Goal: Information Seeking & Learning: Learn about a topic

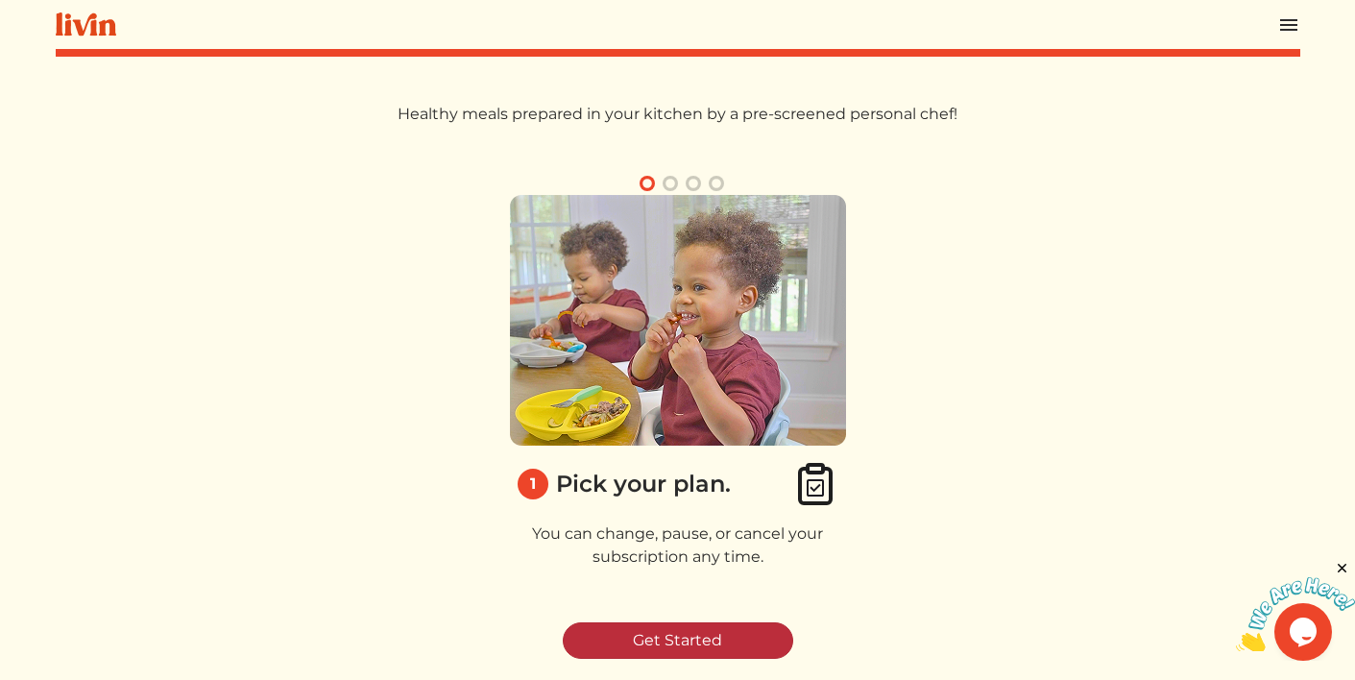
click at [665, 629] on link "Get Started" at bounding box center [678, 640] width 231 height 37
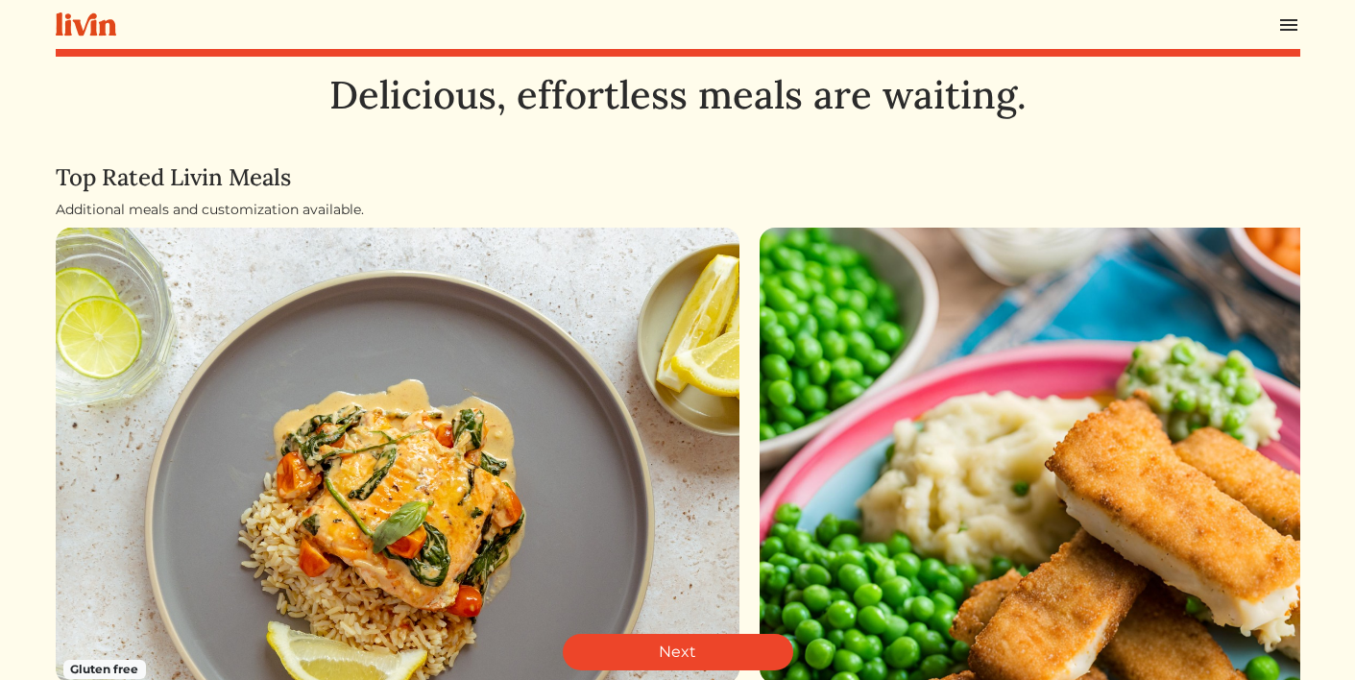
click at [1288, 27] on img at bounding box center [1289, 24] width 23 height 23
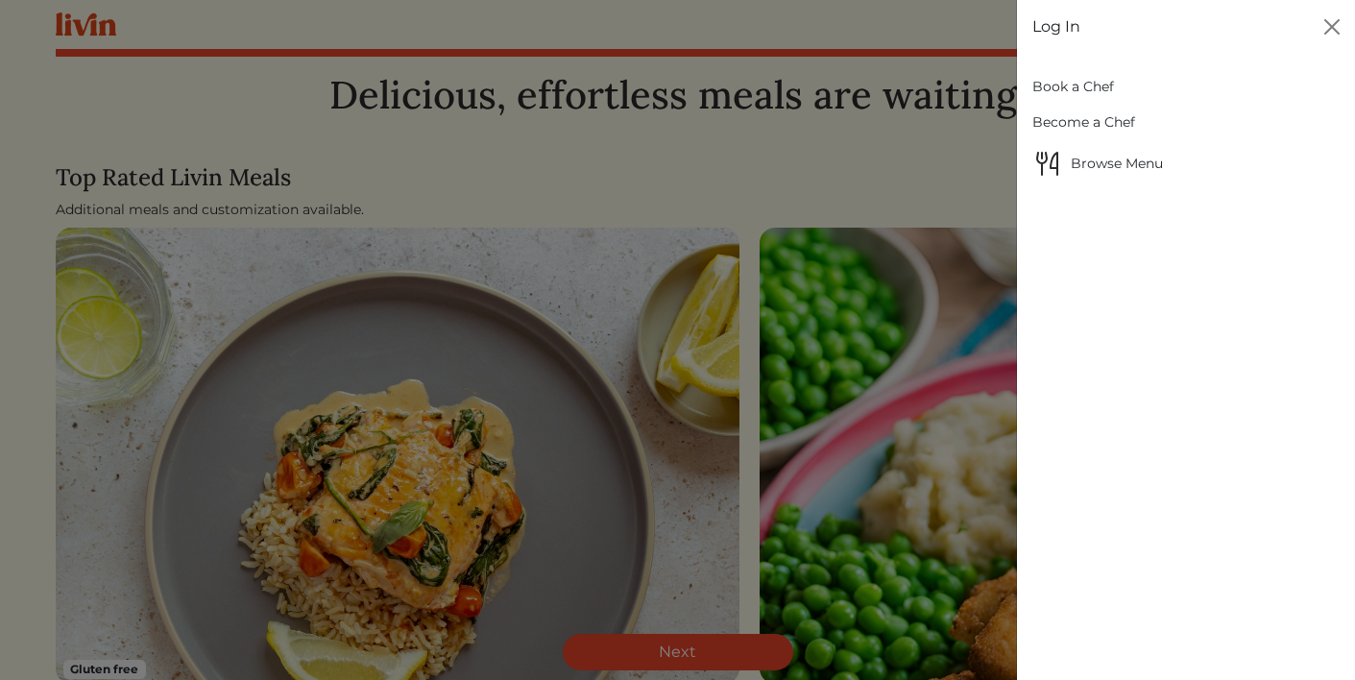
click at [1057, 29] on link "Log In" at bounding box center [1057, 26] width 48 height 23
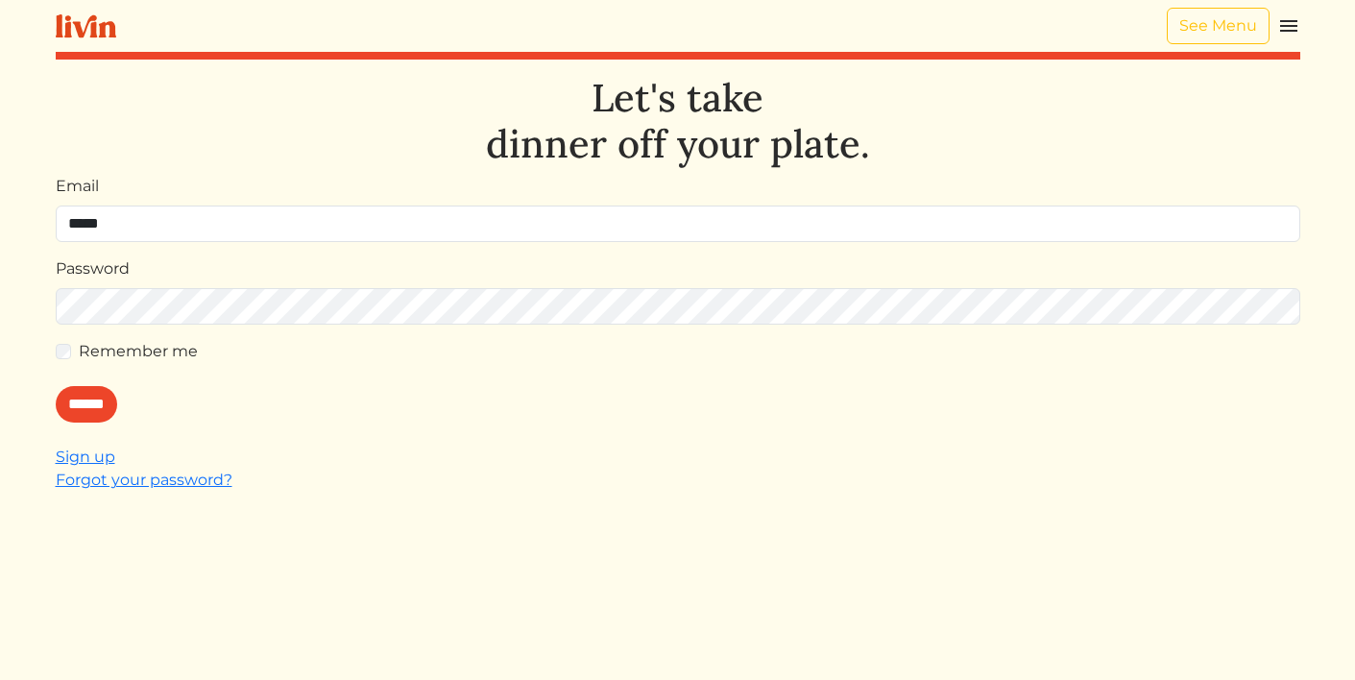
type input "**********"
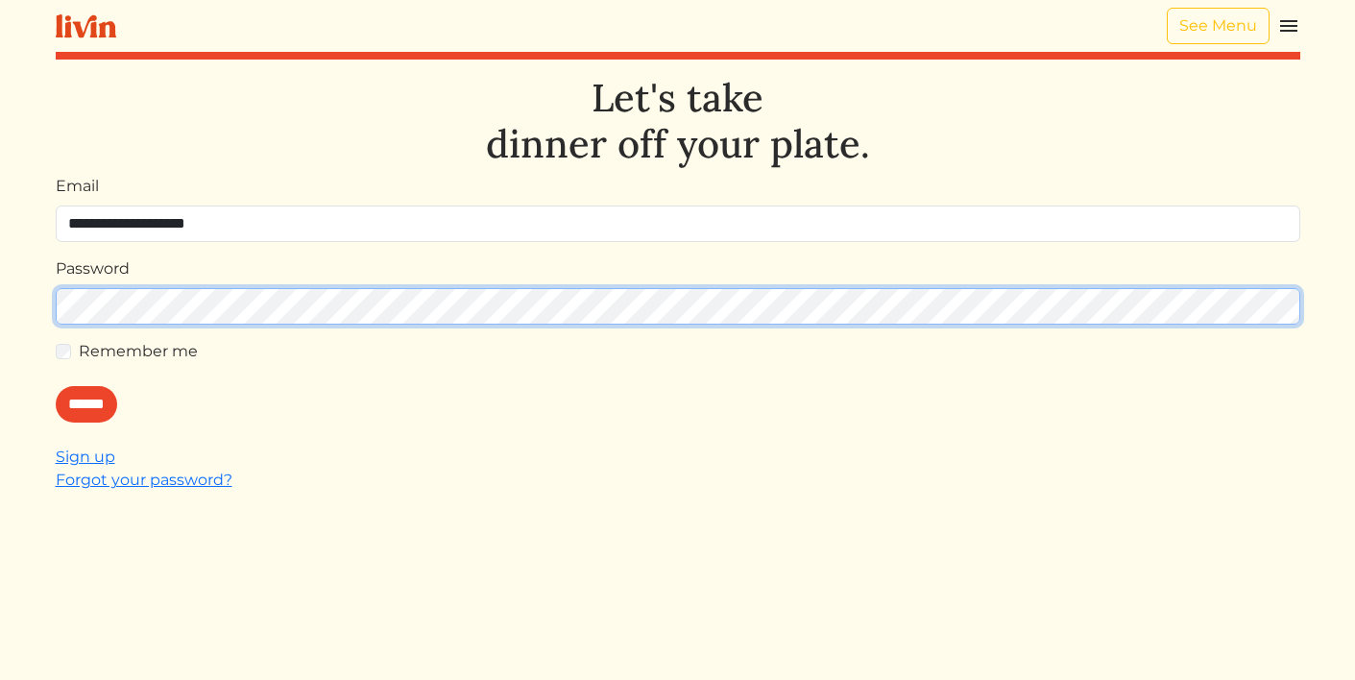
click at [56, 386] on input "******" at bounding box center [86, 404] width 61 height 37
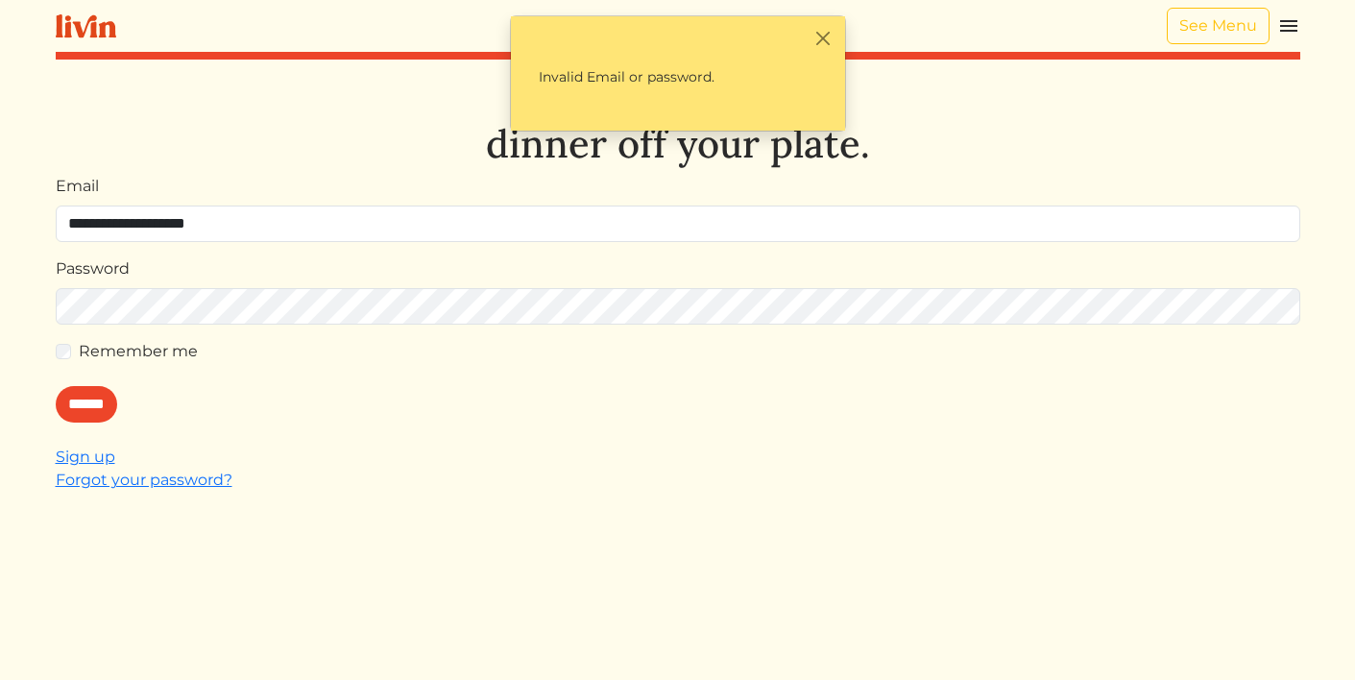
click at [1294, 27] on img at bounding box center [1289, 25] width 23 height 23
click at [609, 137] on div at bounding box center [677, 340] width 1355 height 680
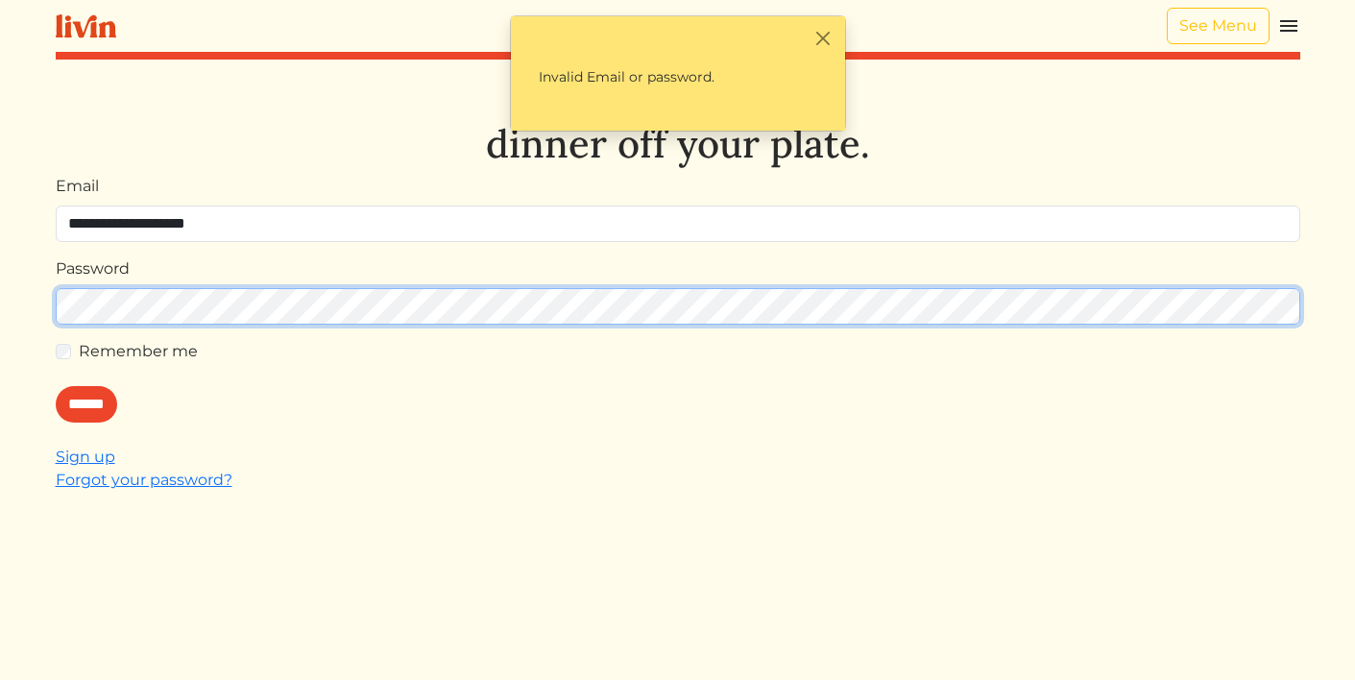
click at [56, 386] on input "******" at bounding box center [86, 404] width 61 height 37
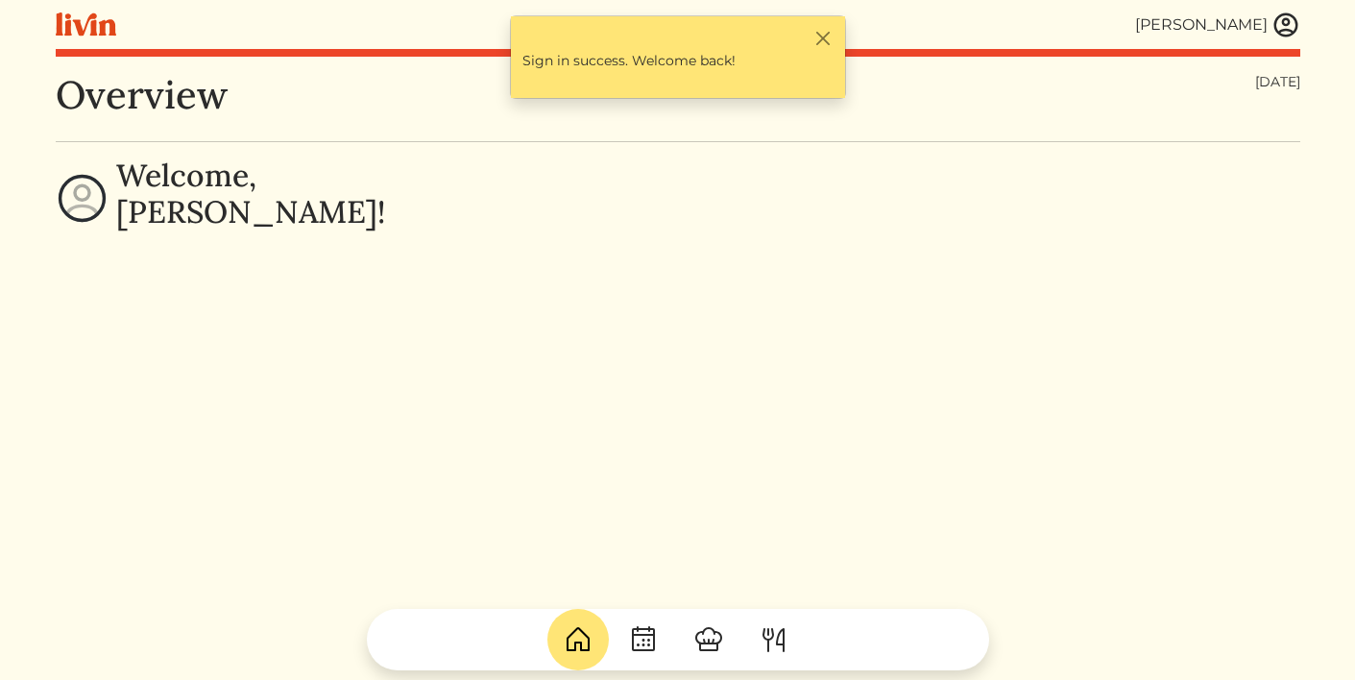
click at [1275, 33] on img at bounding box center [1286, 25] width 29 height 29
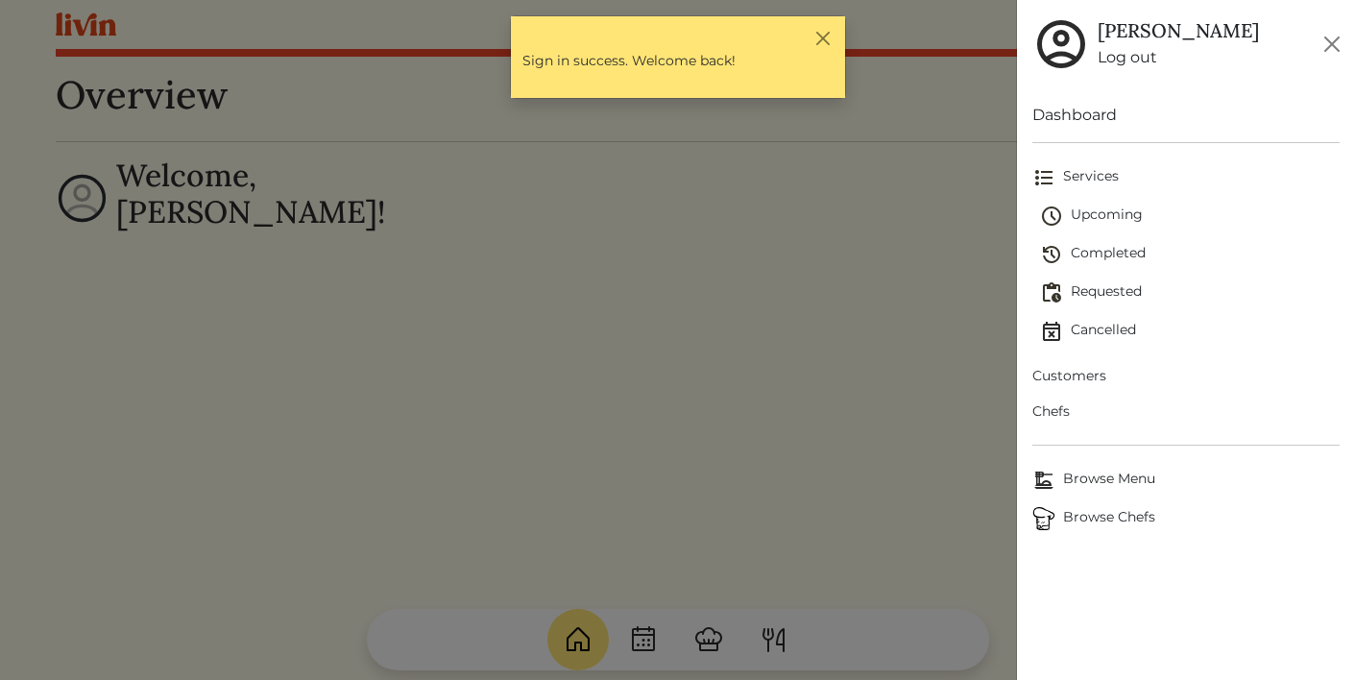
click at [1099, 480] on span "Browse Menu" at bounding box center [1186, 480] width 307 height 23
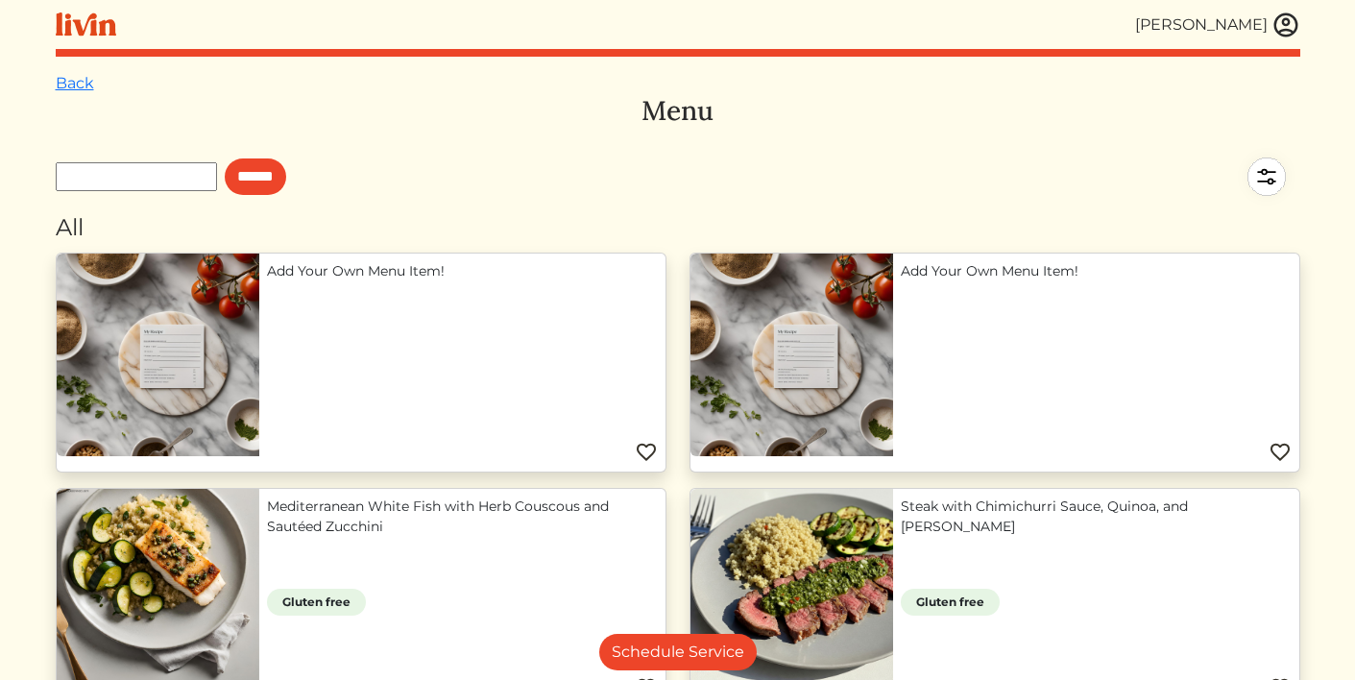
click at [1272, 175] on img at bounding box center [1266, 176] width 67 height 67
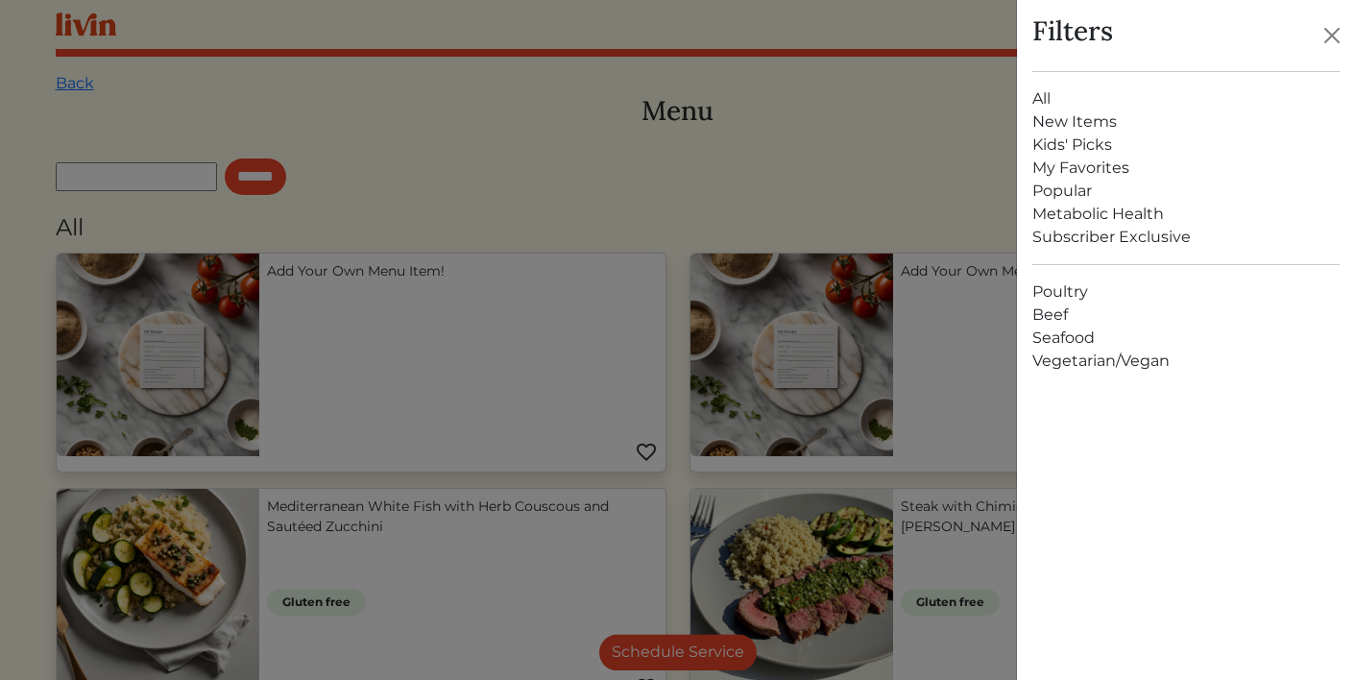
click at [1084, 211] on link "Metabolic Health" at bounding box center [1186, 214] width 307 height 23
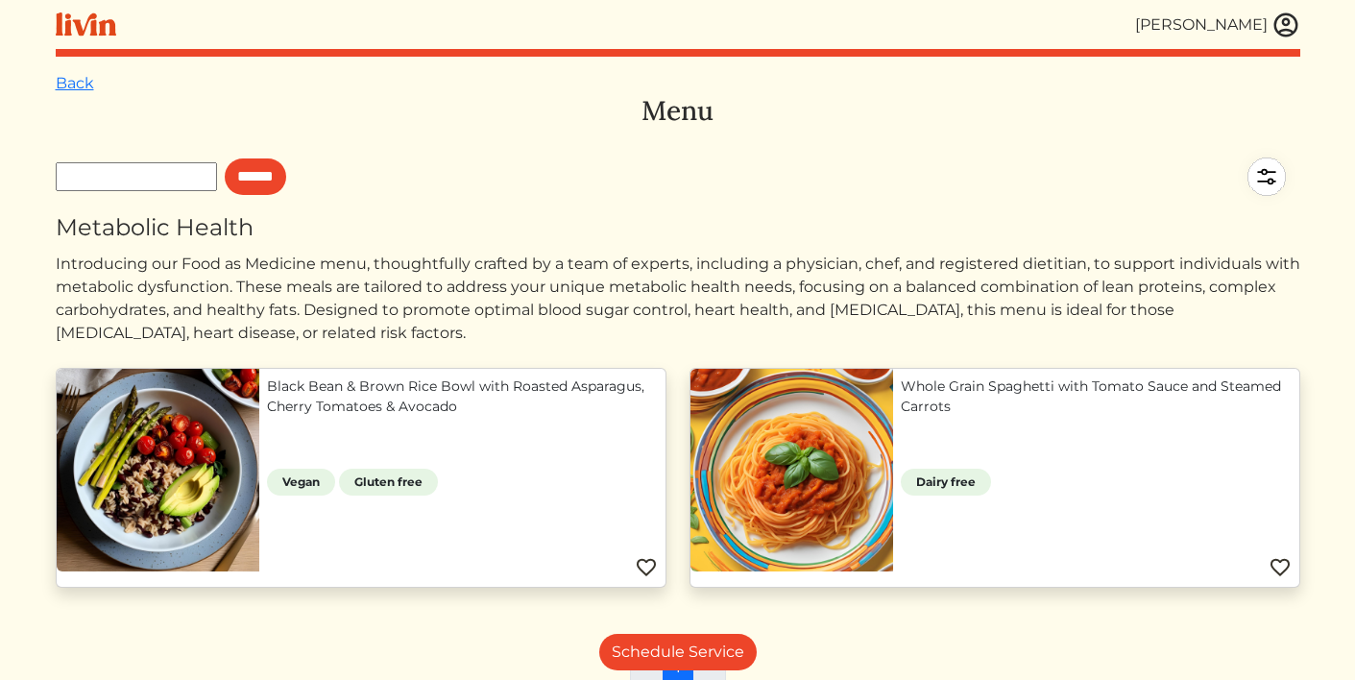
click at [1289, 30] on img at bounding box center [1286, 25] width 29 height 29
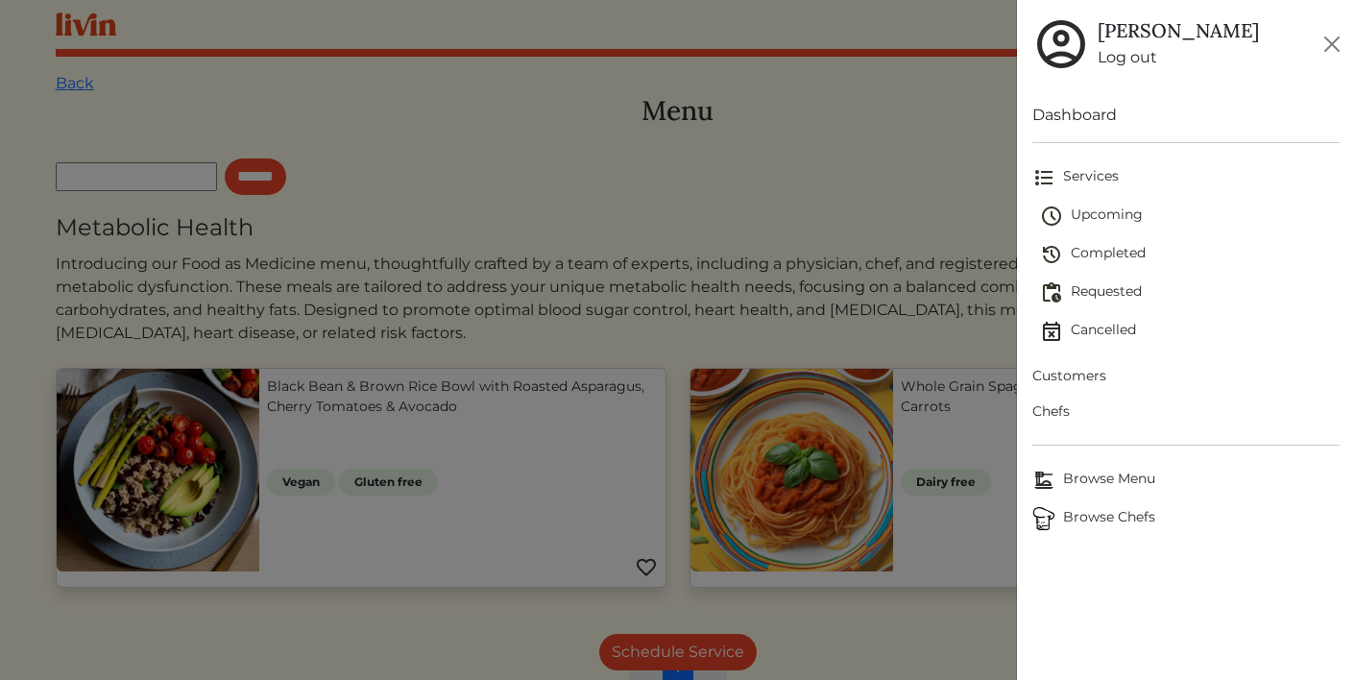
click at [944, 157] on div at bounding box center [677, 340] width 1355 height 680
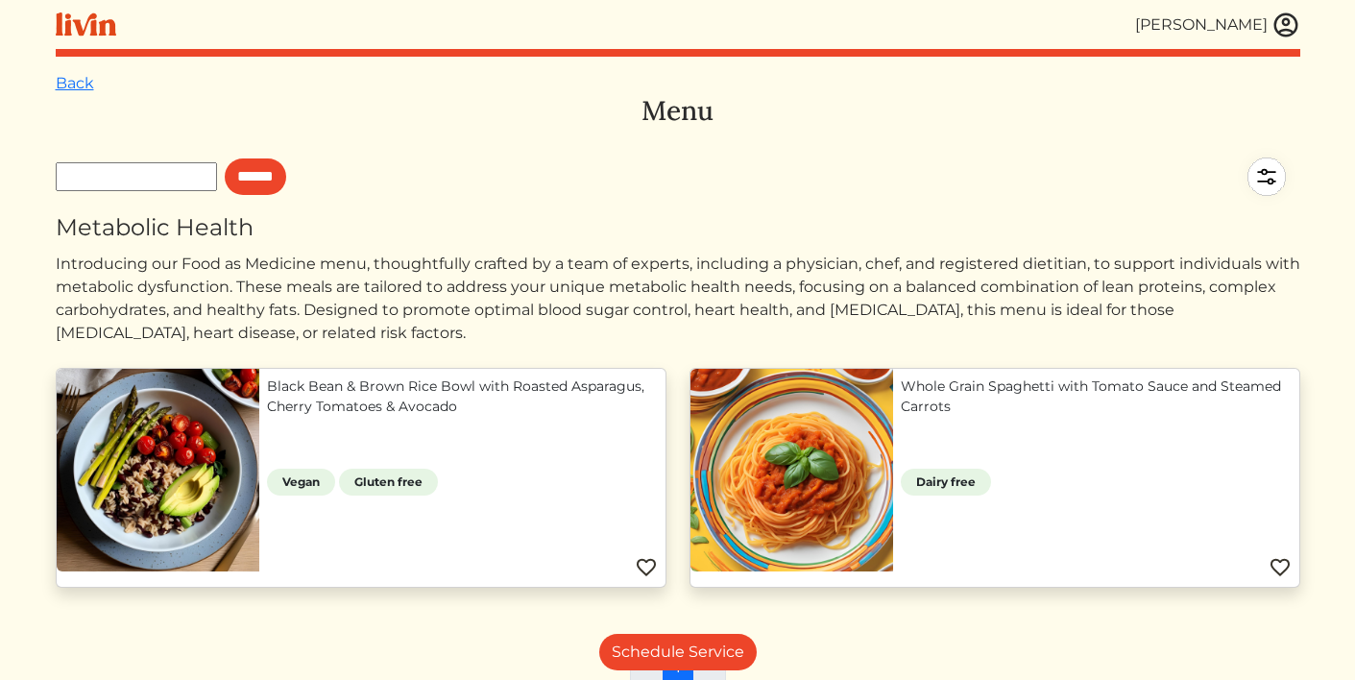
scroll to position [101, 0]
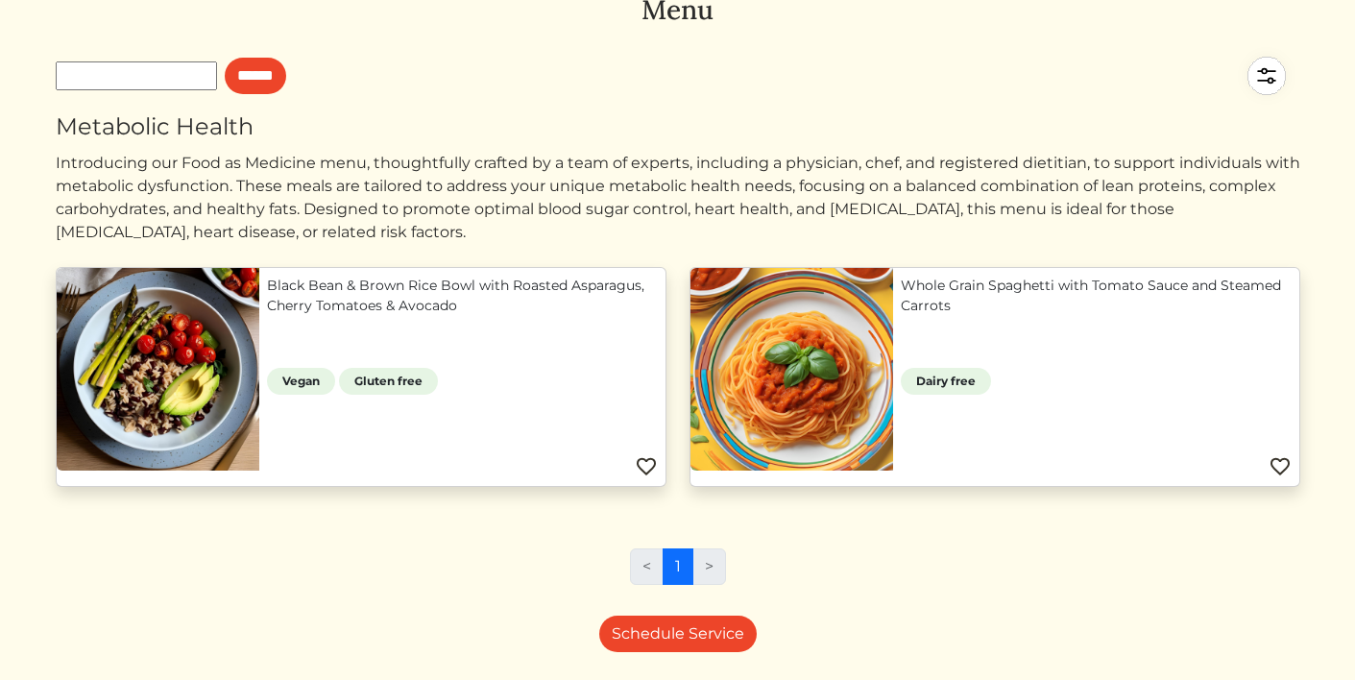
click at [1262, 77] on img at bounding box center [1266, 75] width 67 height 67
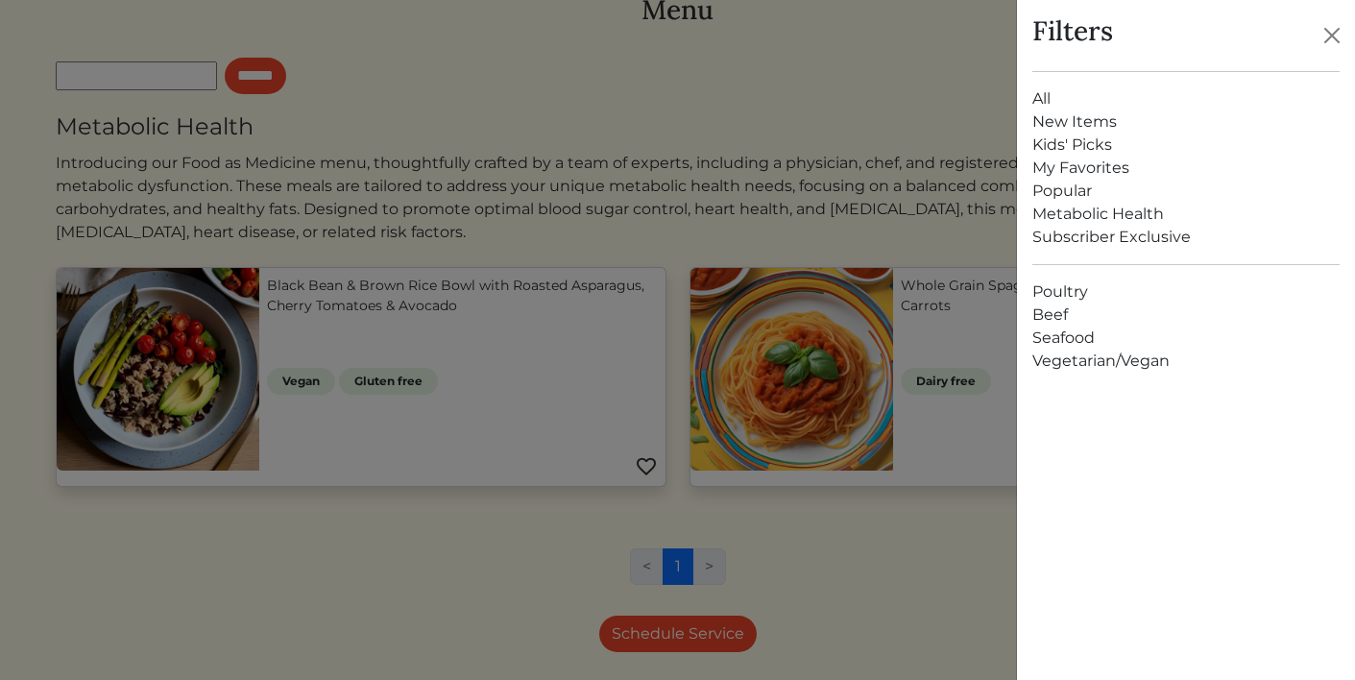
click at [1052, 104] on link "All" at bounding box center [1186, 98] width 307 height 23
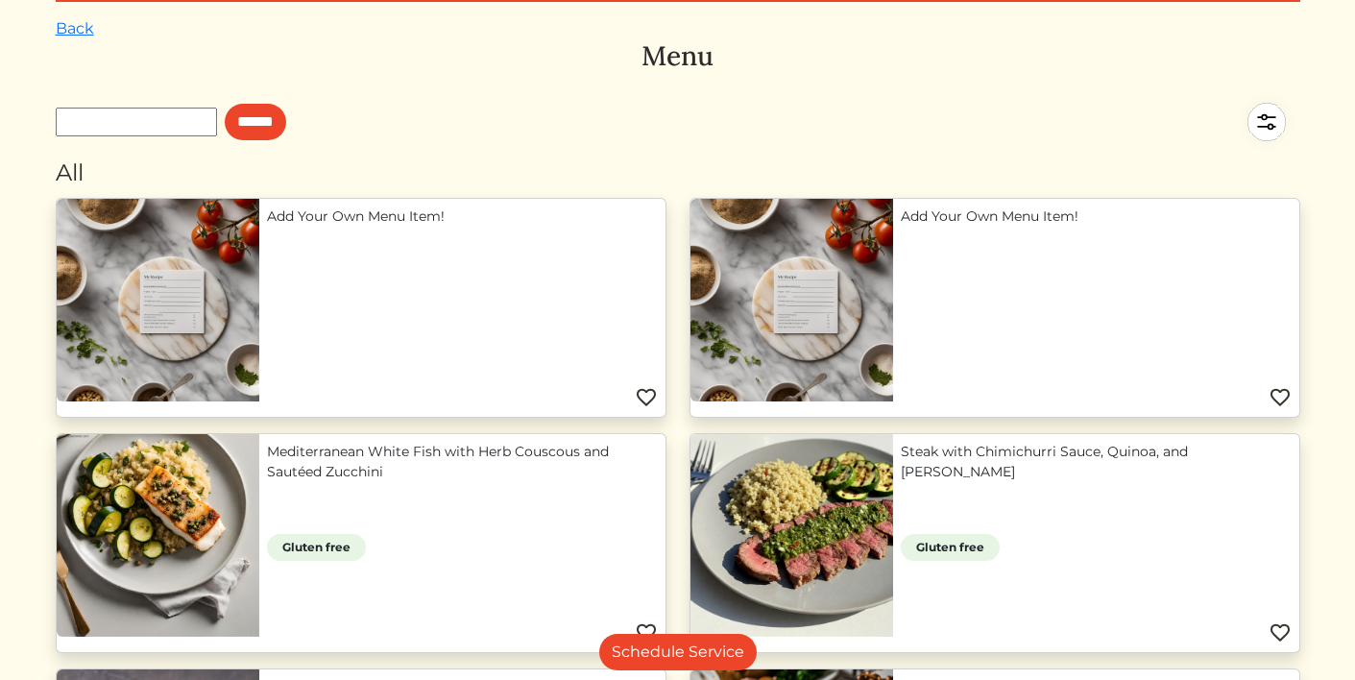
scroll to position [120, 0]
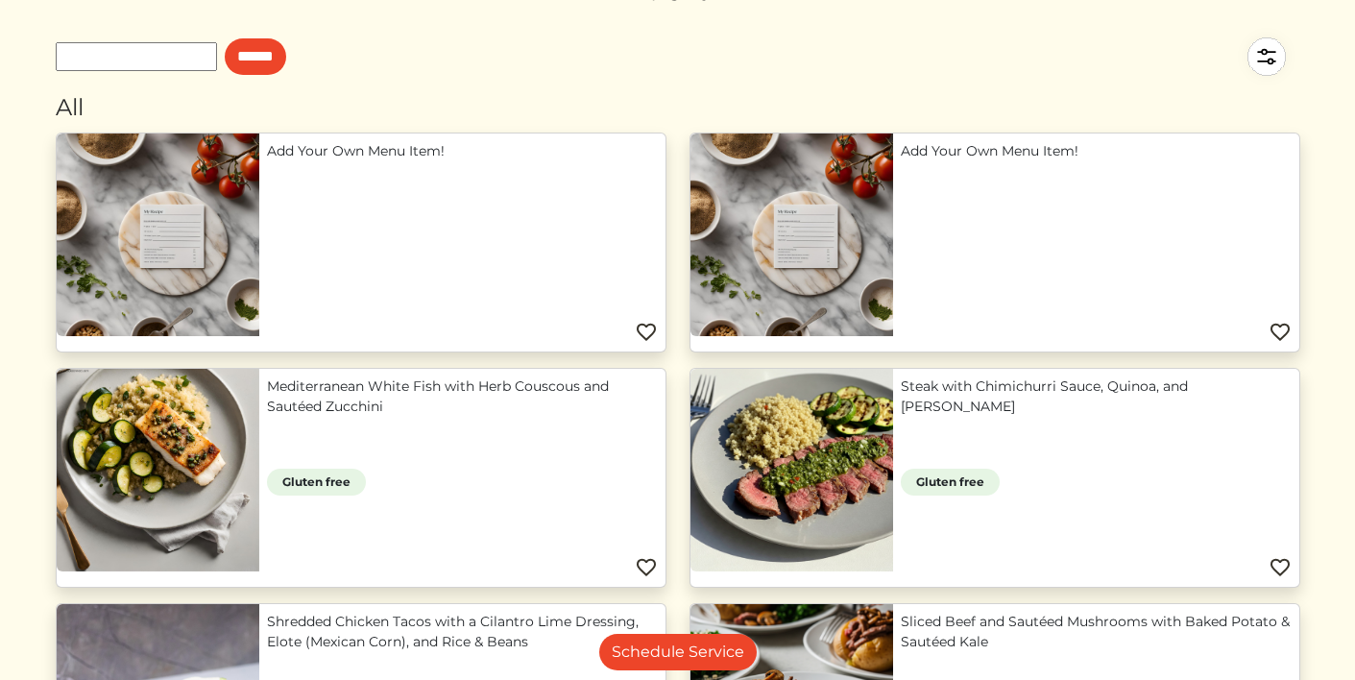
click at [1267, 62] on img at bounding box center [1266, 56] width 67 height 67
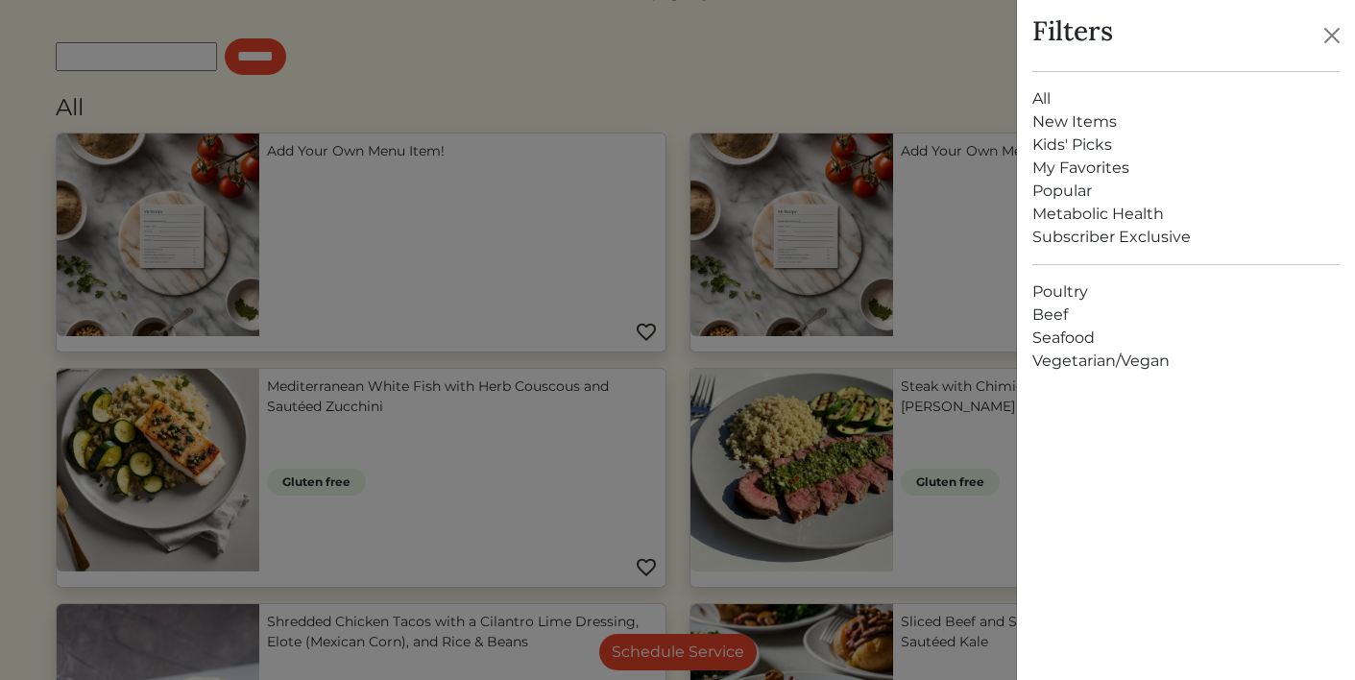
click at [1042, 218] on link "Metabolic Health" at bounding box center [1186, 214] width 307 height 23
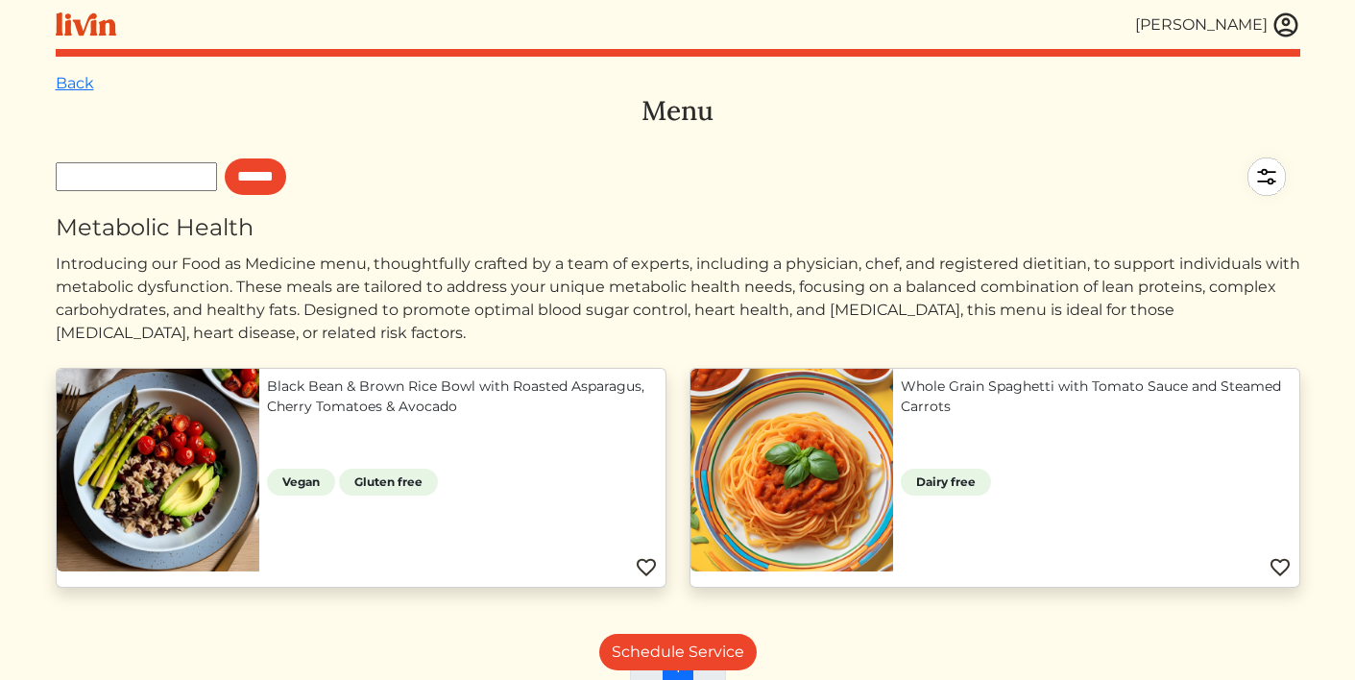
click at [1283, 19] on img at bounding box center [1286, 25] width 29 height 29
click at [983, 123] on div at bounding box center [677, 340] width 1355 height 680
click at [1266, 171] on img at bounding box center [1266, 176] width 67 height 67
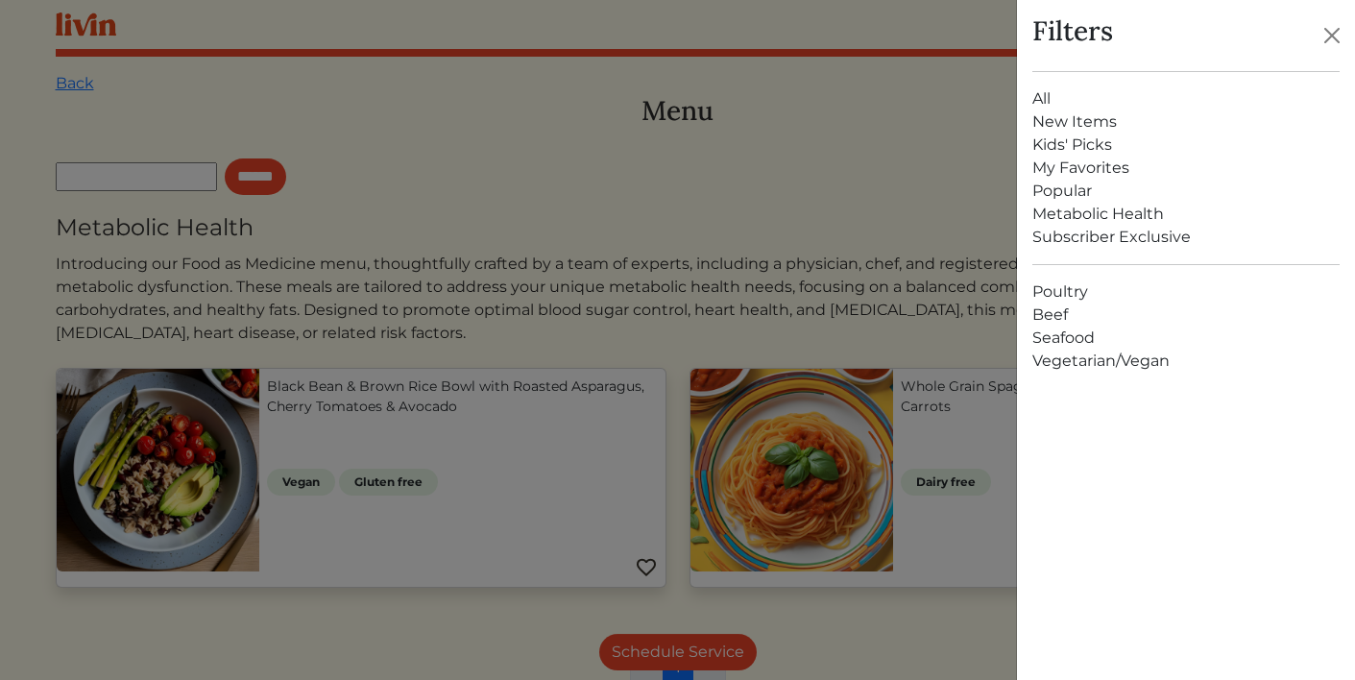
click at [1061, 97] on link "All" at bounding box center [1186, 98] width 307 height 23
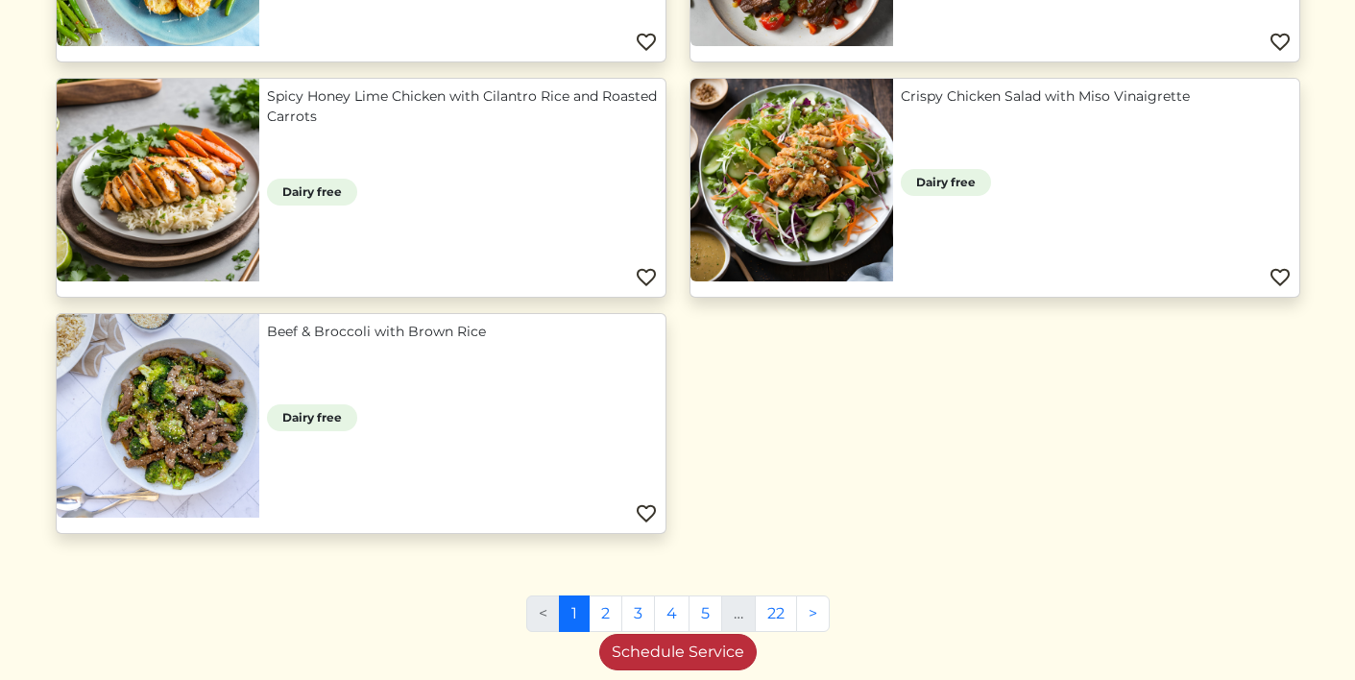
scroll to position [1930, 0]
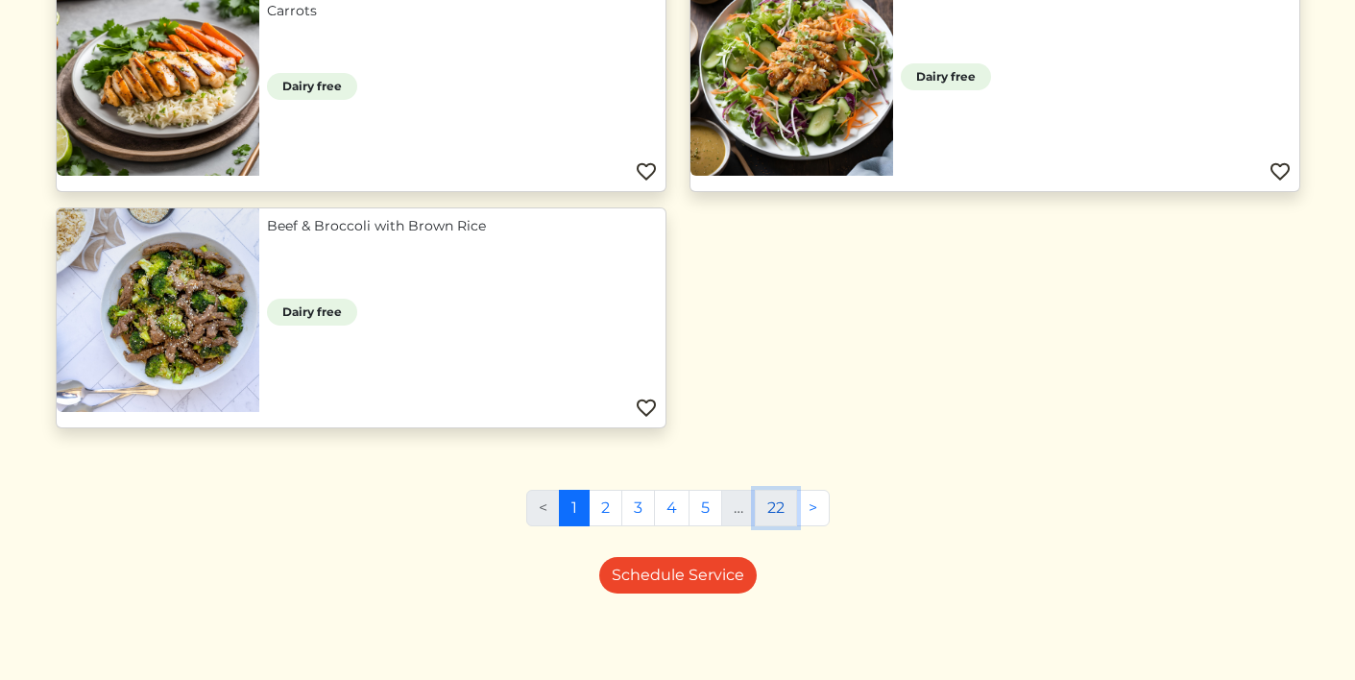
click at [774, 523] on link "22" at bounding box center [776, 508] width 42 height 37
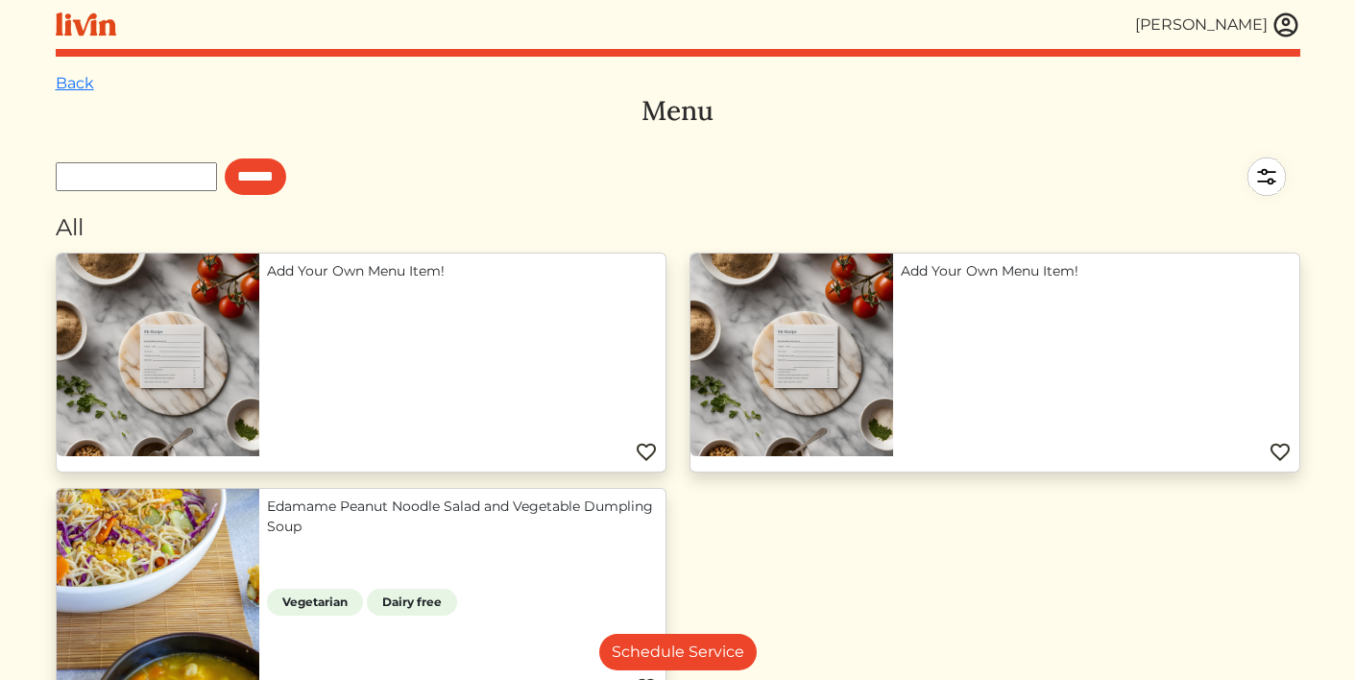
click at [1283, 27] on img at bounding box center [1286, 25] width 29 height 29
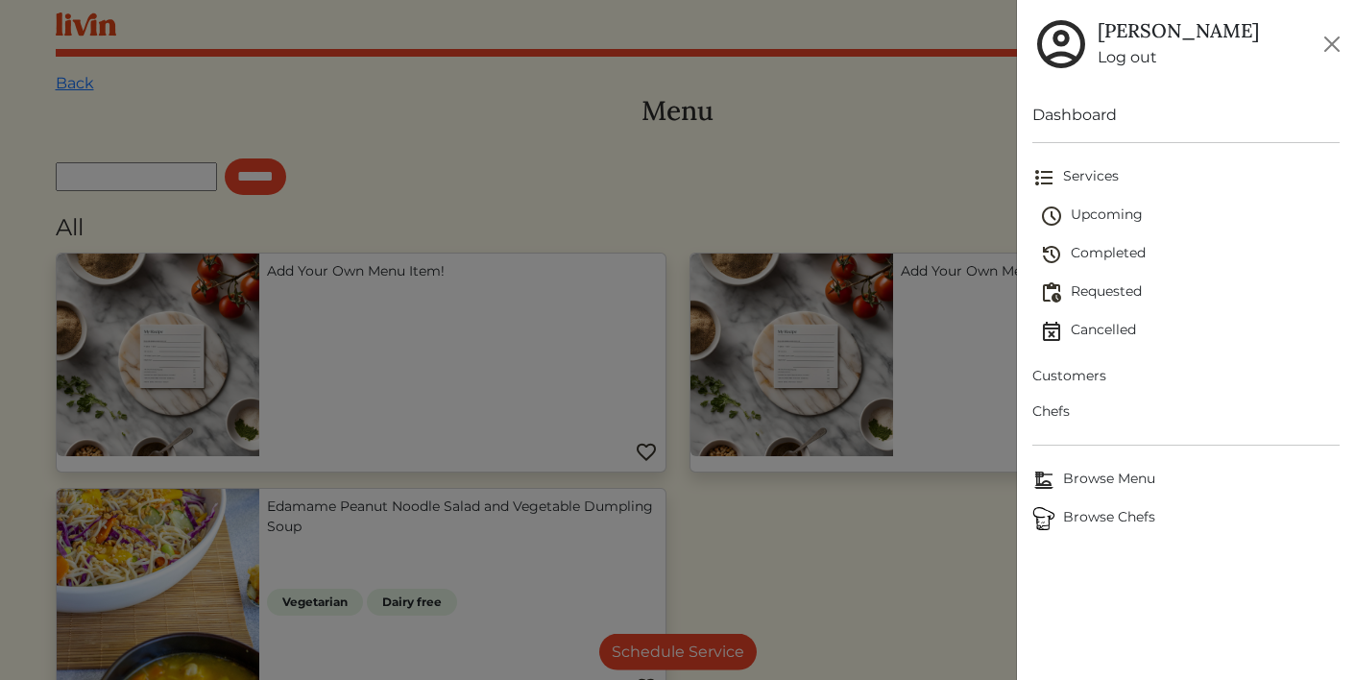
click at [949, 148] on div at bounding box center [677, 340] width 1355 height 680
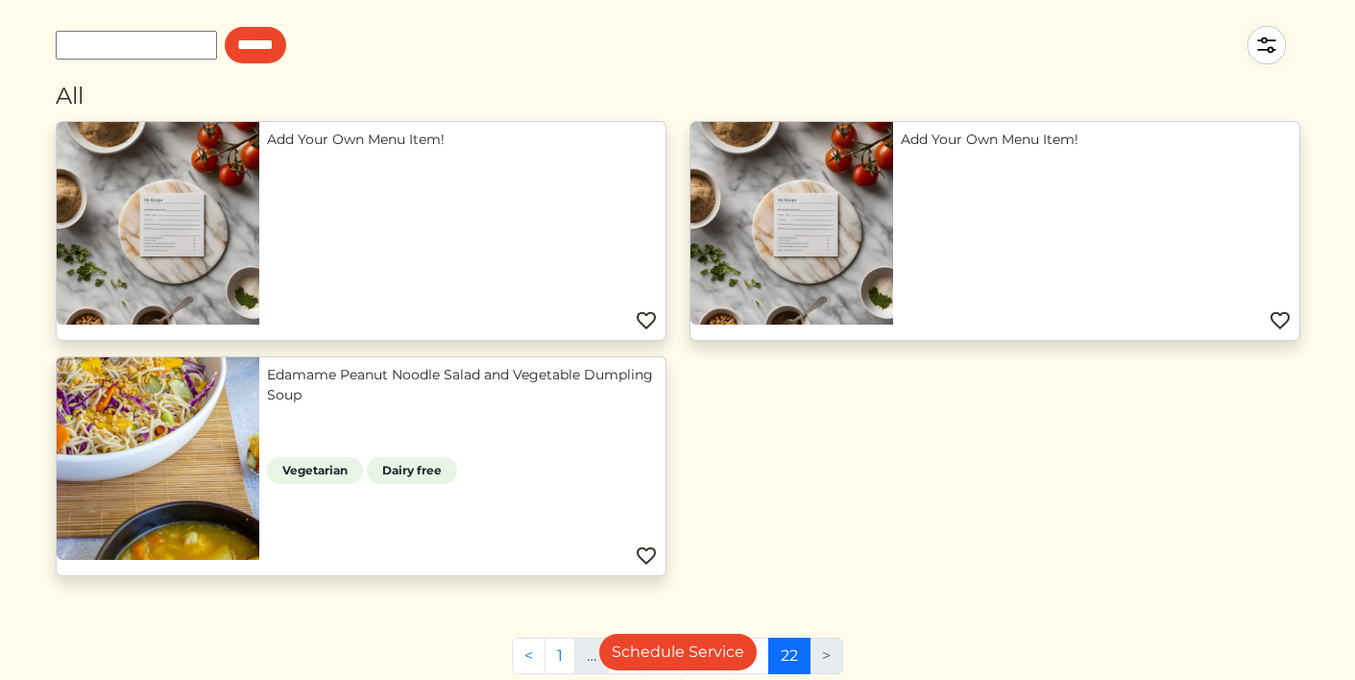
scroll to position [45, 0]
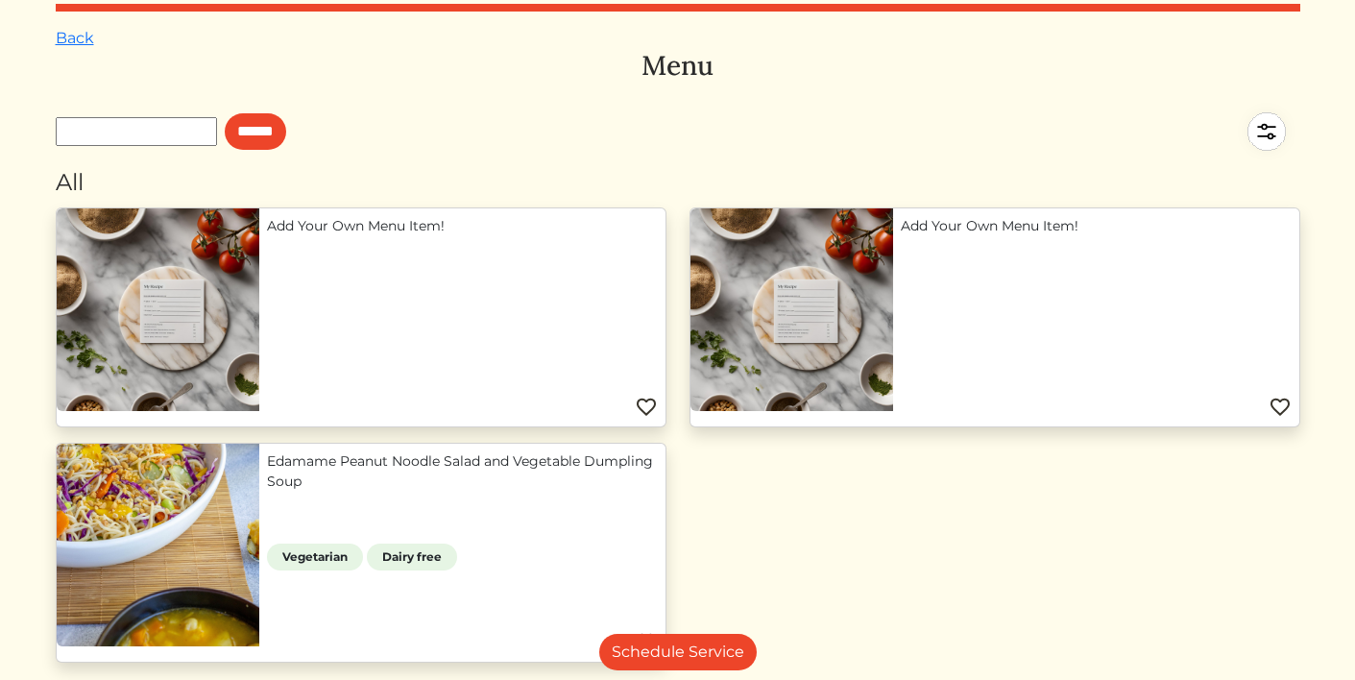
click at [1272, 127] on img at bounding box center [1266, 131] width 67 height 67
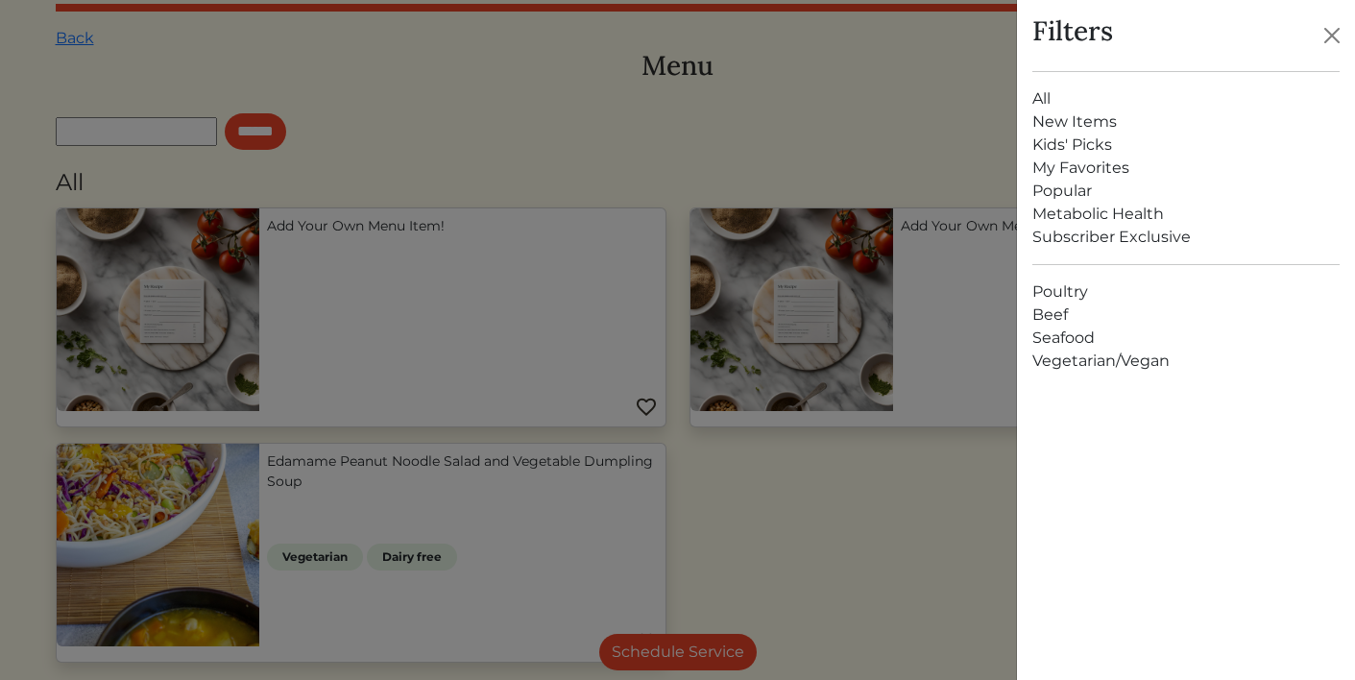
click at [1049, 168] on link "My Favorites" at bounding box center [1186, 168] width 307 height 23
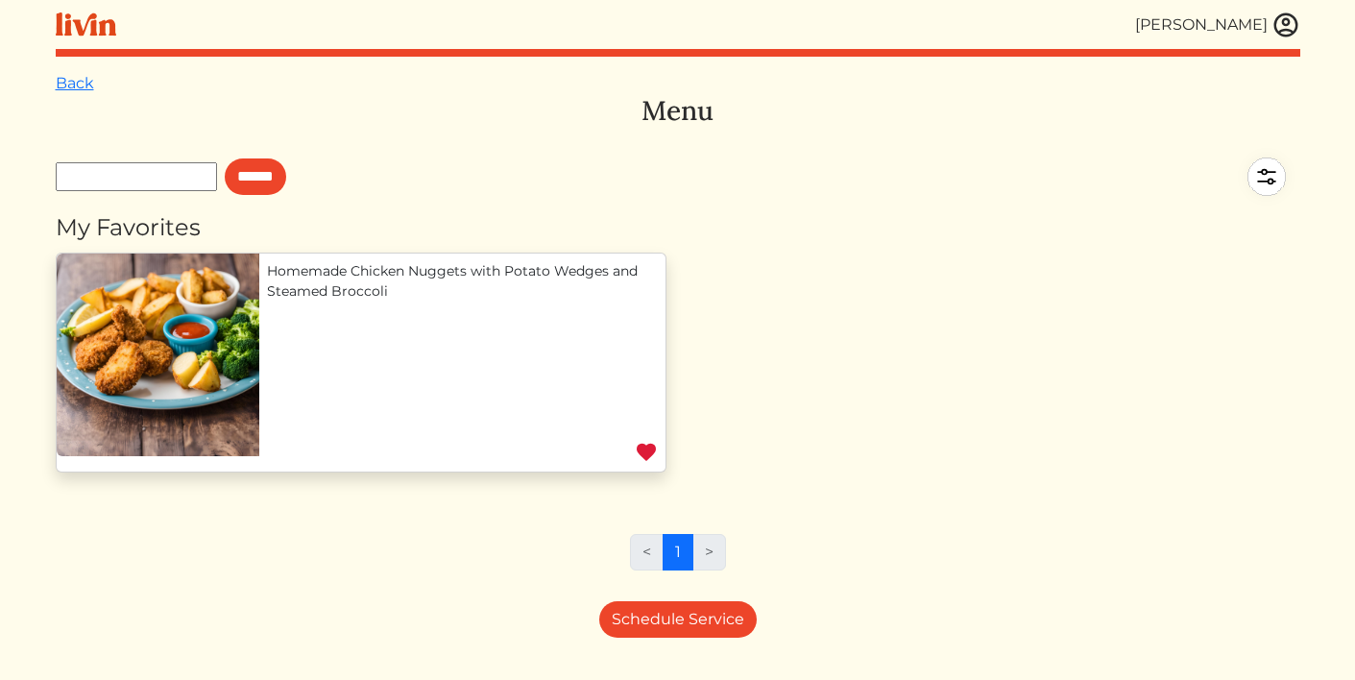
click at [1275, 155] on img at bounding box center [1266, 176] width 67 height 67
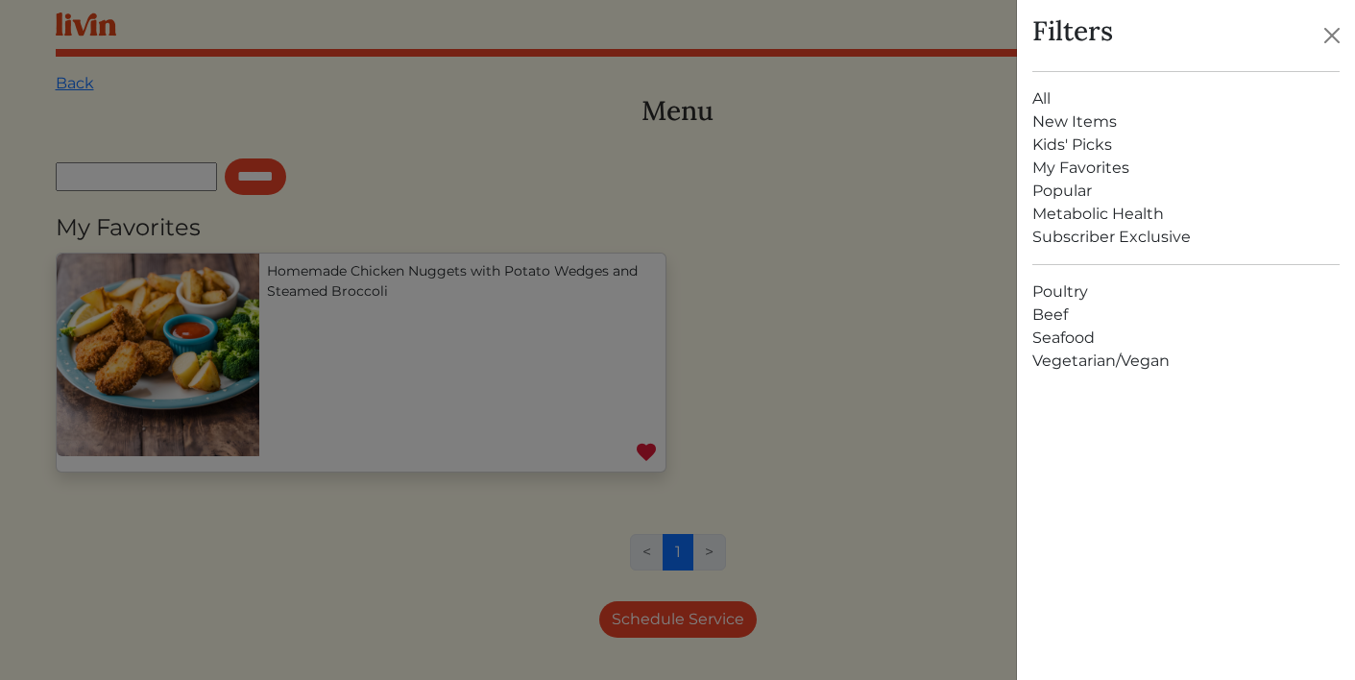
click at [1041, 209] on link "Metabolic Health" at bounding box center [1186, 214] width 307 height 23
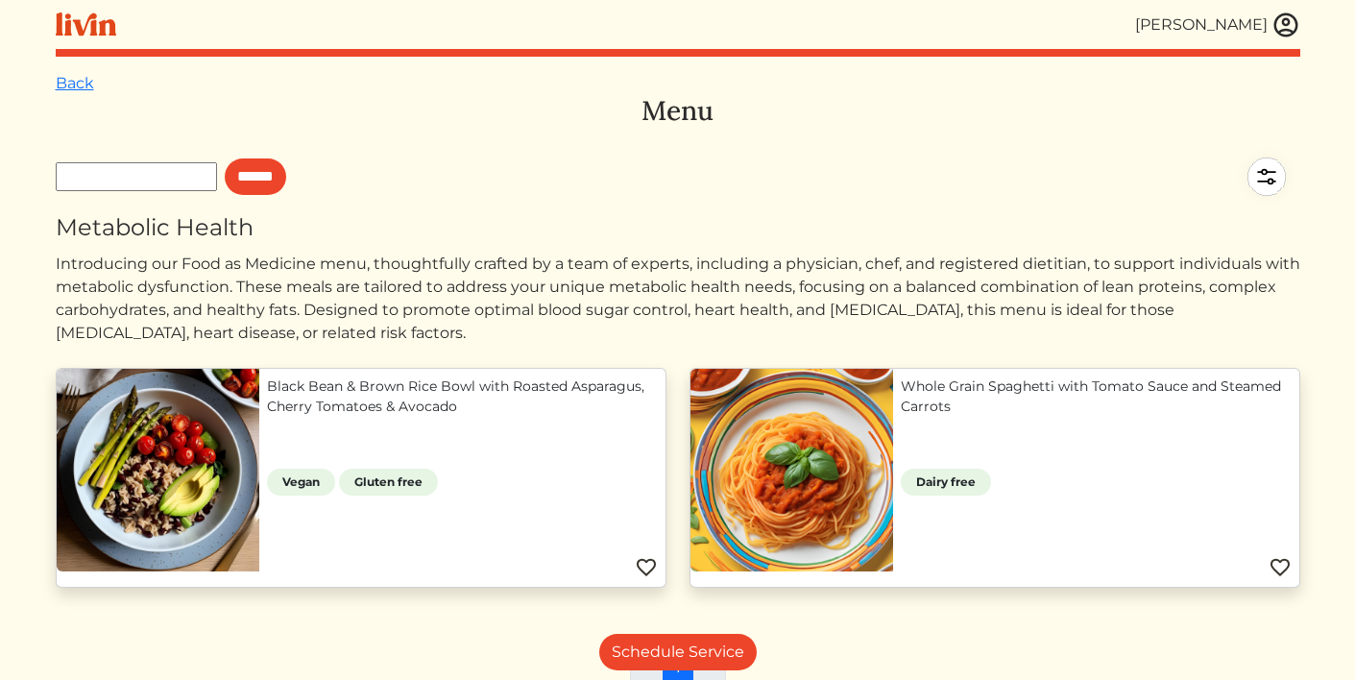
click at [1260, 168] on img at bounding box center [1266, 176] width 67 height 67
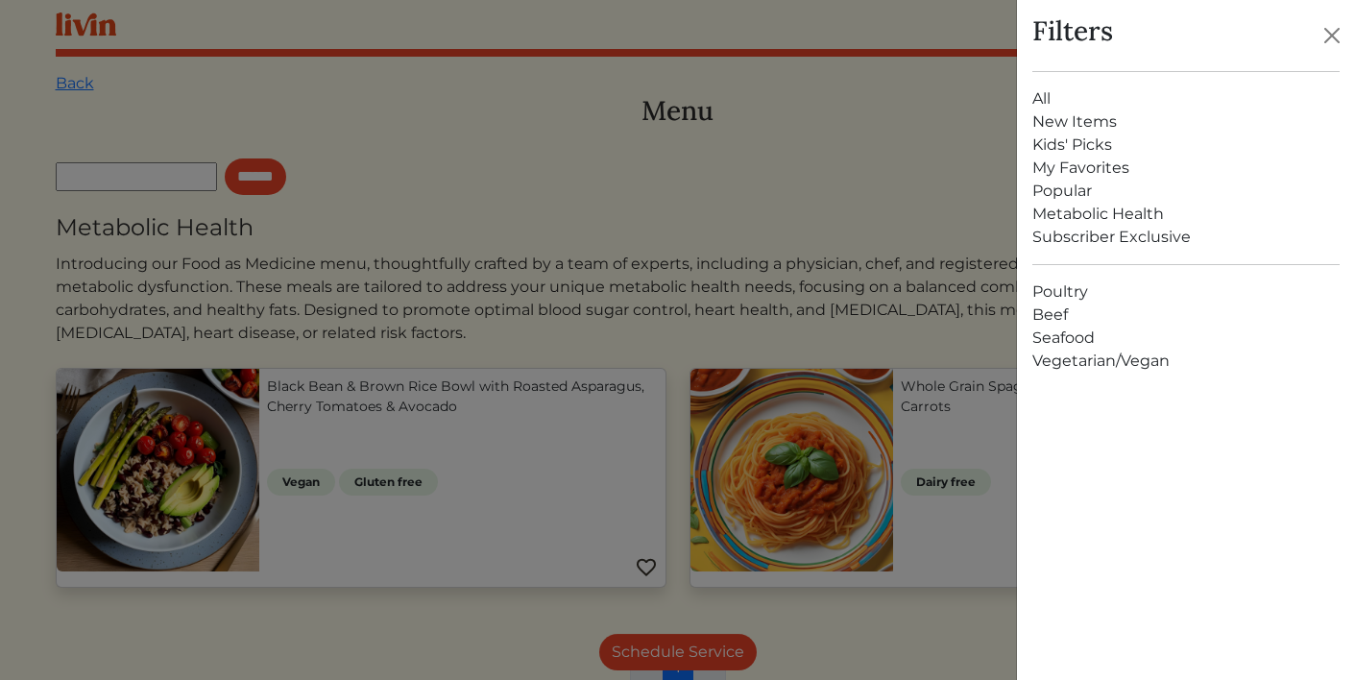
click at [1042, 296] on link "Poultry" at bounding box center [1186, 291] width 307 height 23
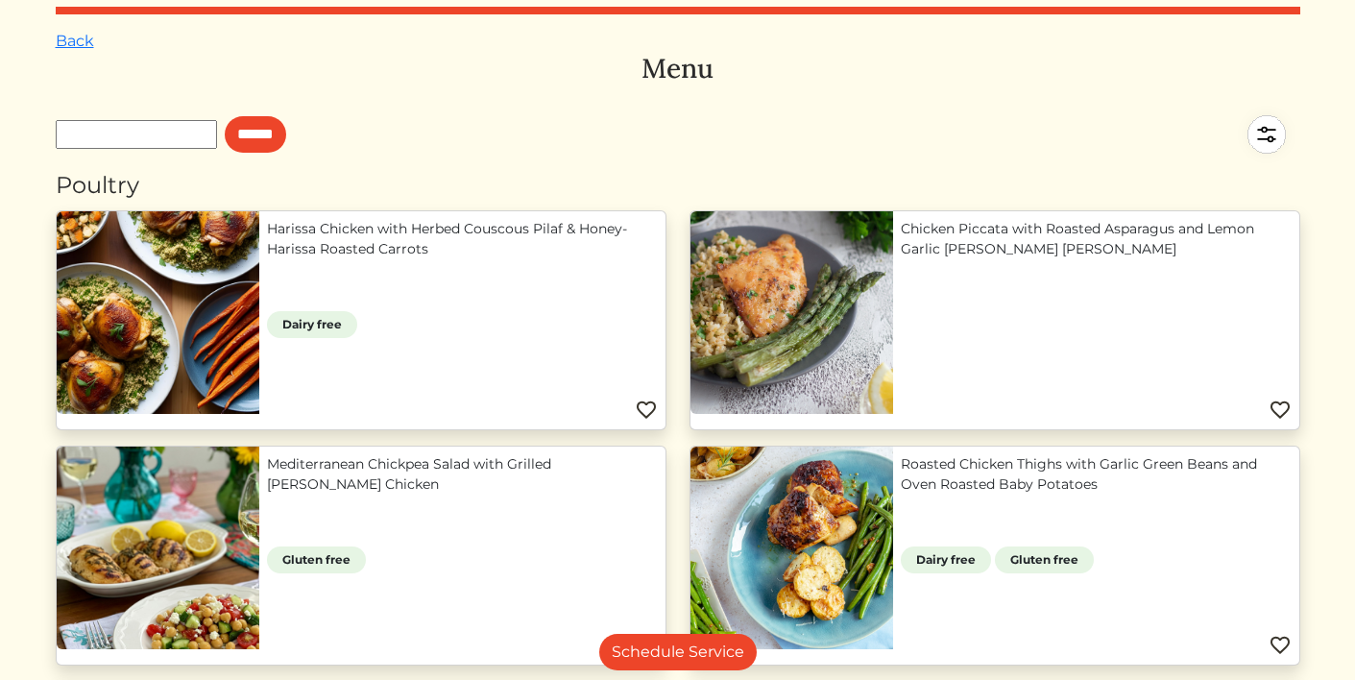
scroll to position [84, 0]
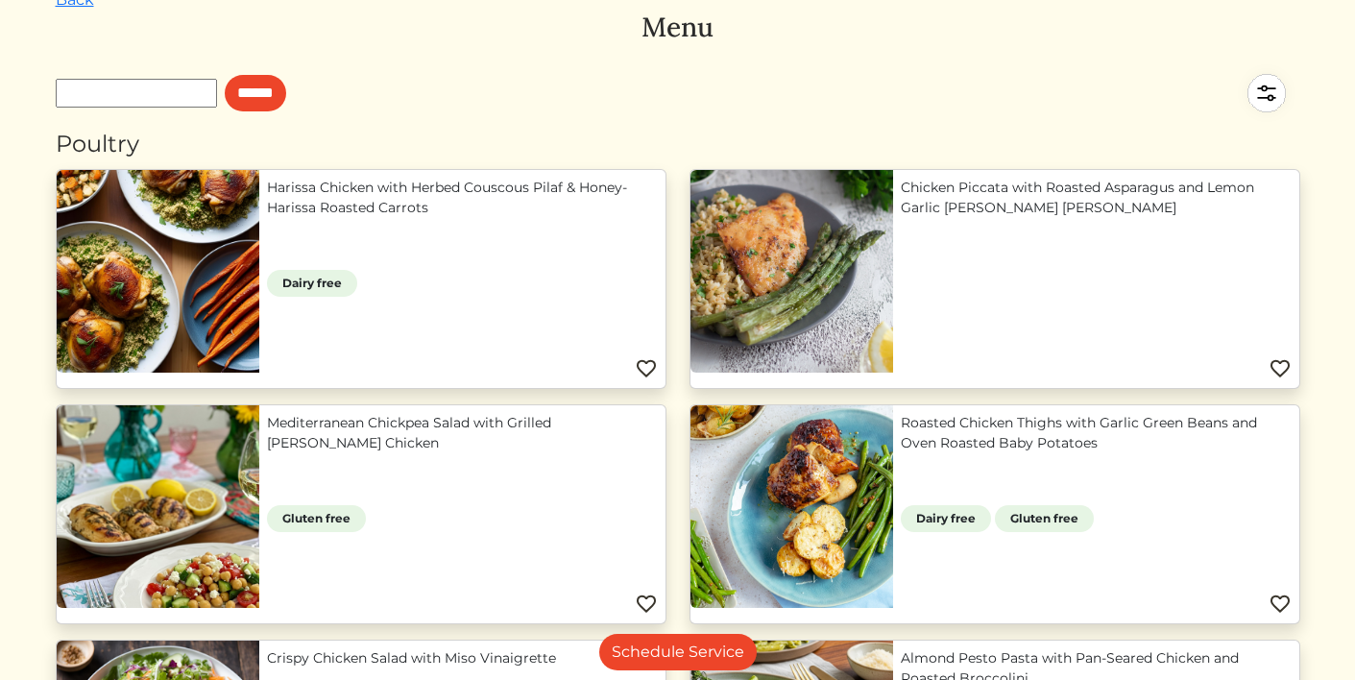
click at [1272, 88] on img at bounding box center [1266, 93] width 67 height 67
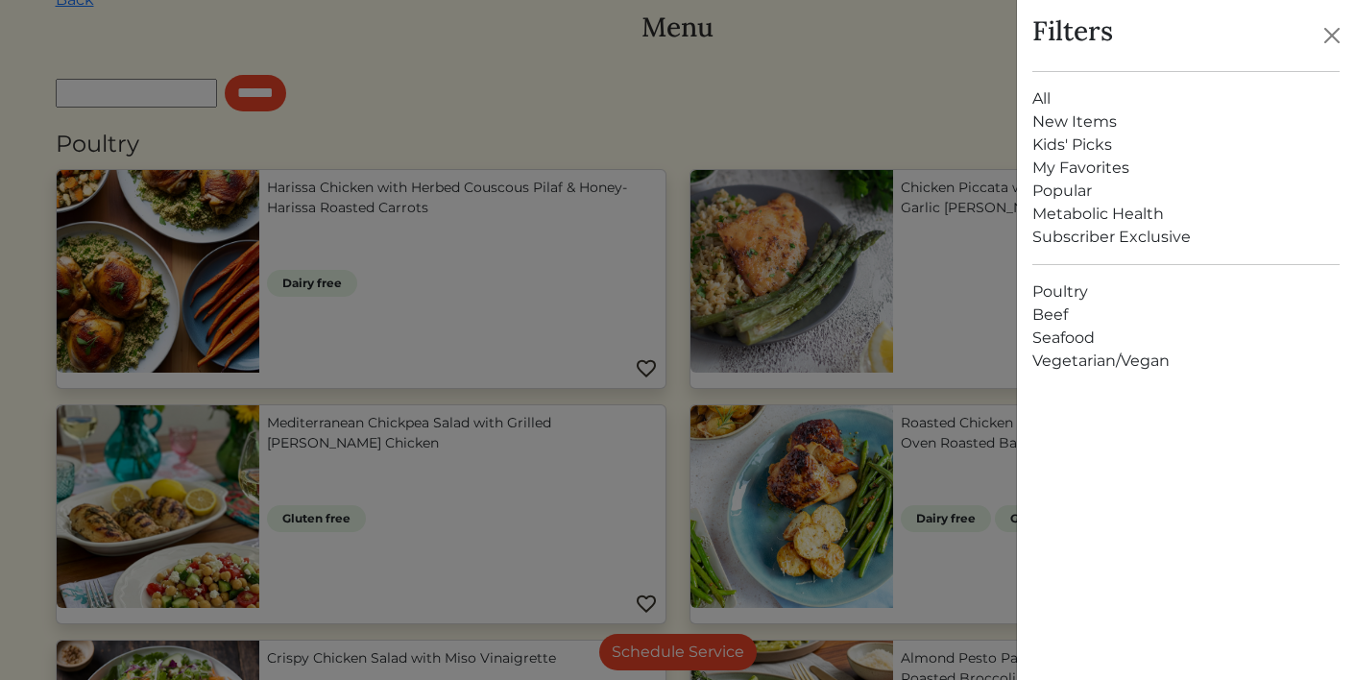
click at [1044, 340] on link "Seafood" at bounding box center [1186, 338] width 307 height 23
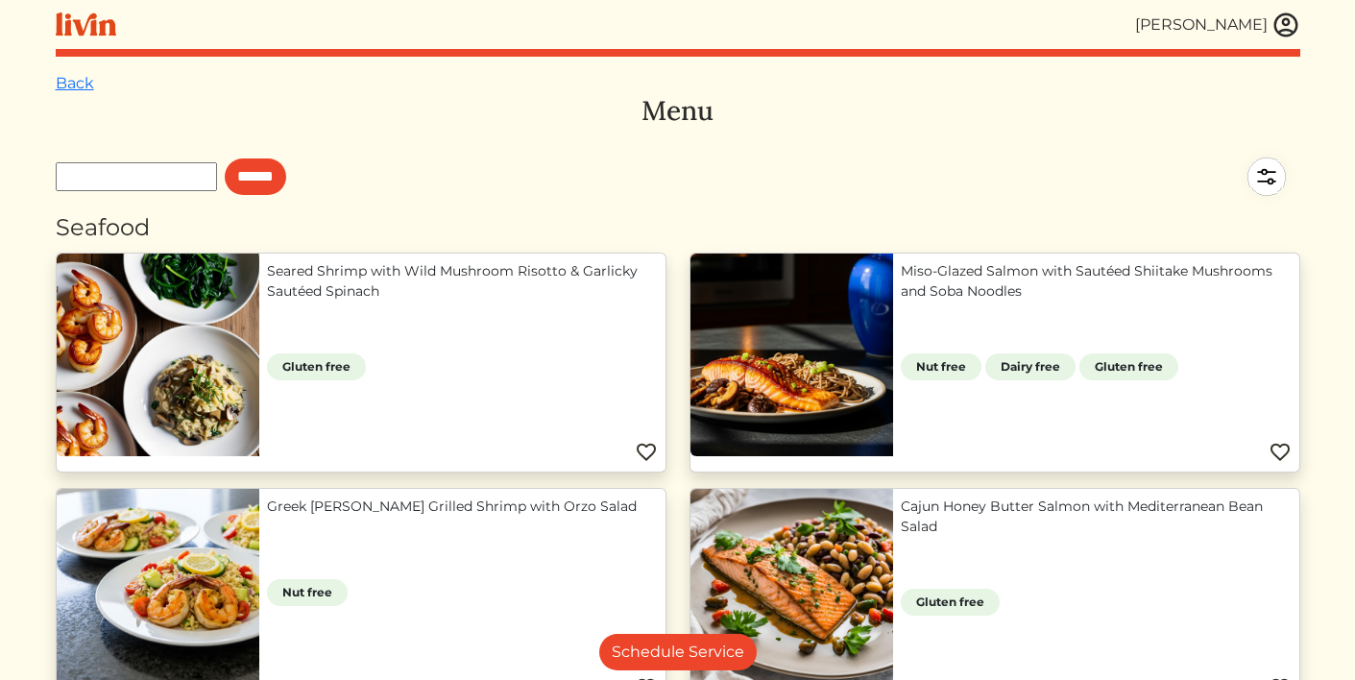
click at [1267, 165] on img at bounding box center [1266, 176] width 67 height 67
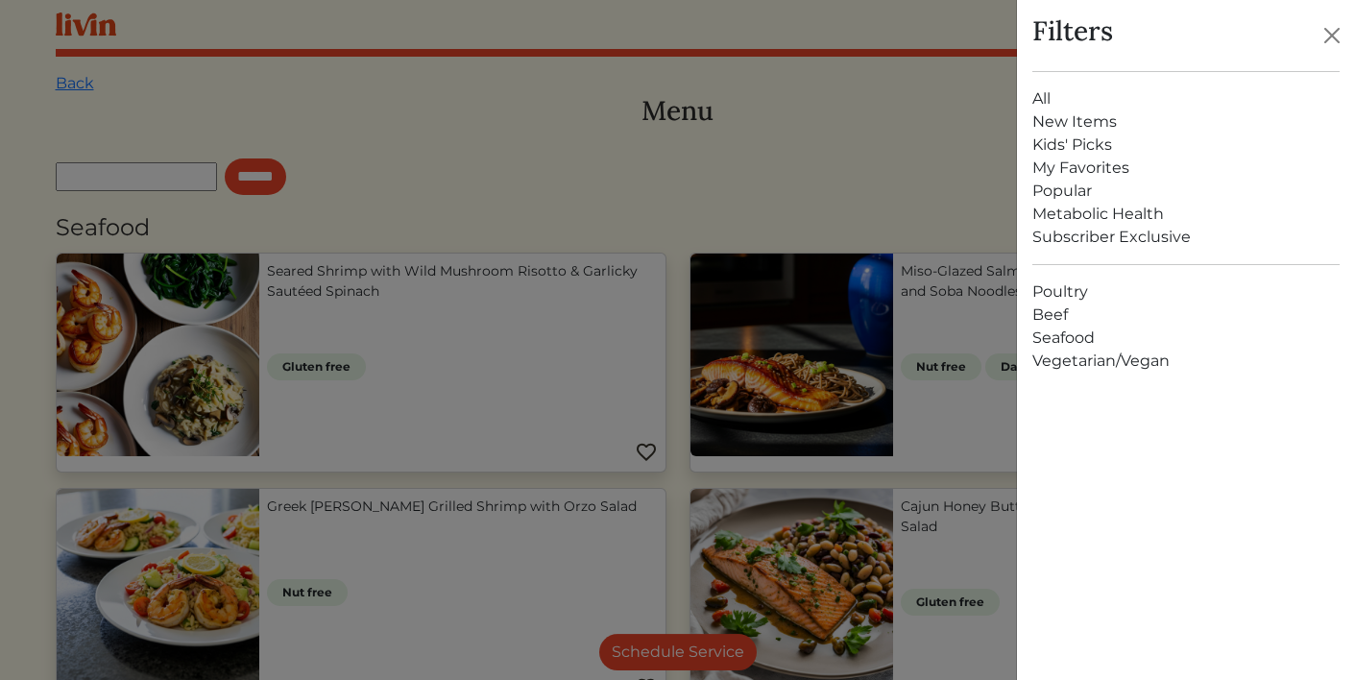
click at [800, 136] on div at bounding box center [677, 340] width 1355 height 680
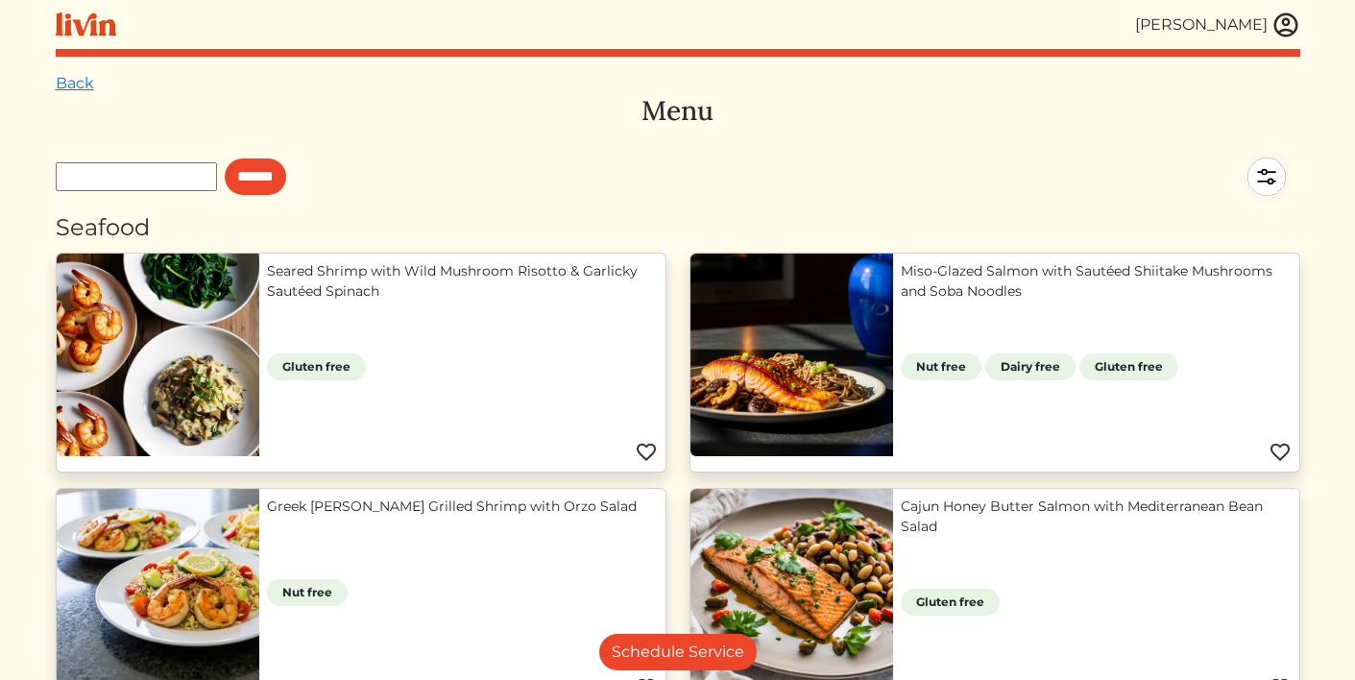
click at [125, 169] on input "text" at bounding box center [136, 176] width 161 height 29
click at [1271, 170] on img at bounding box center [1266, 176] width 67 height 67
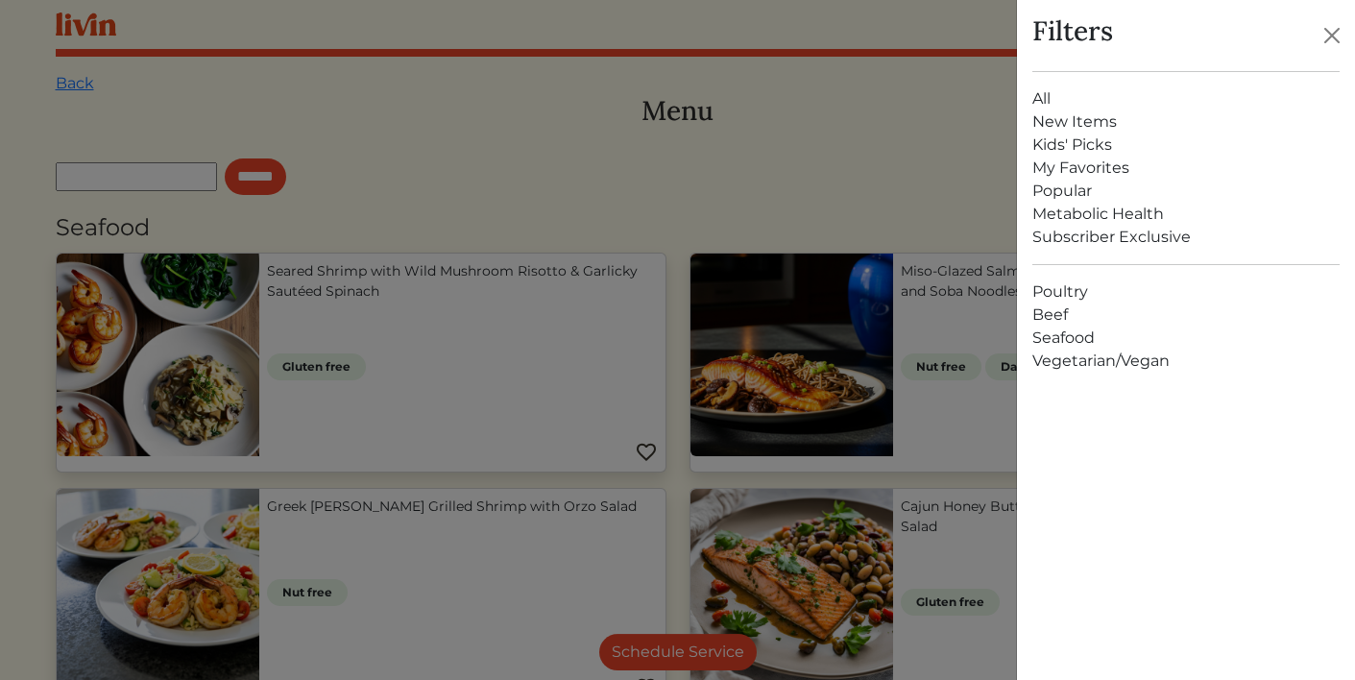
click at [1046, 98] on link "All" at bounding box center [1186, 98] width 307 height 23
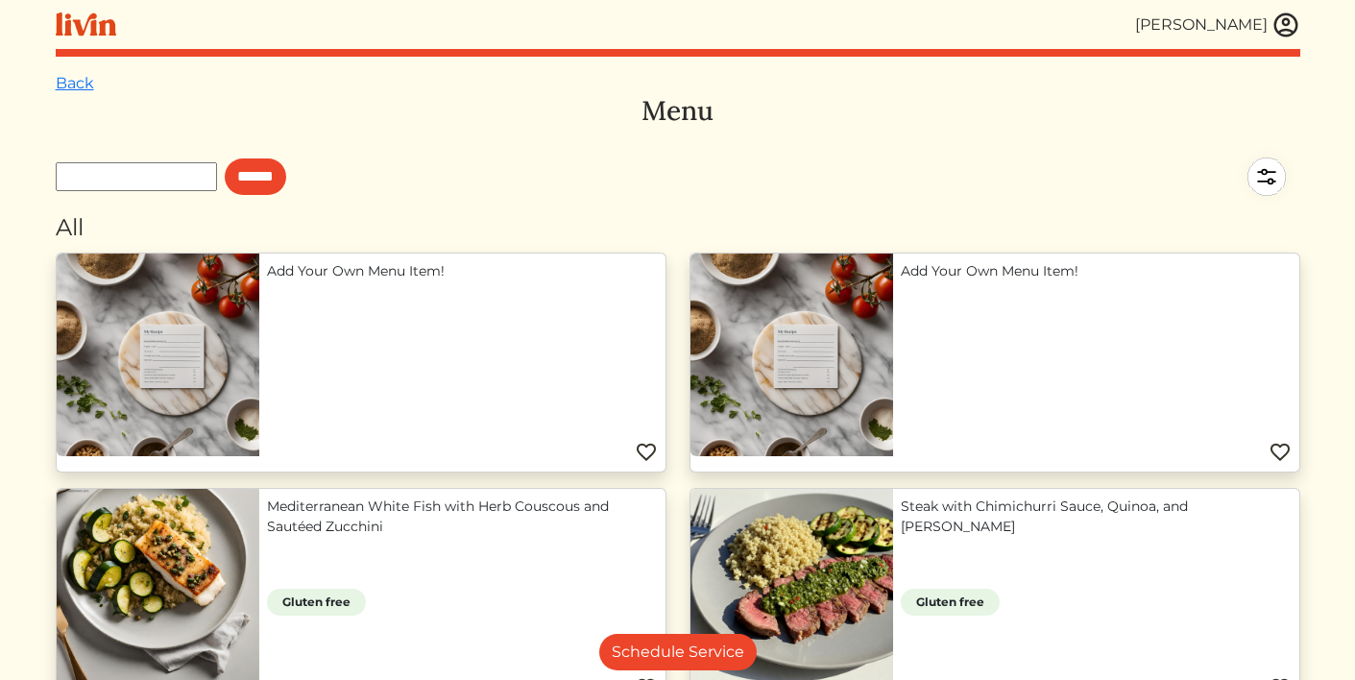
click at [186, 182] on input "text" at bounding box center [136, 176] width 161 height 29
type input "**********"
click at [225, 158] on input "******" at bounding box center [255, 176] width 61 height 37
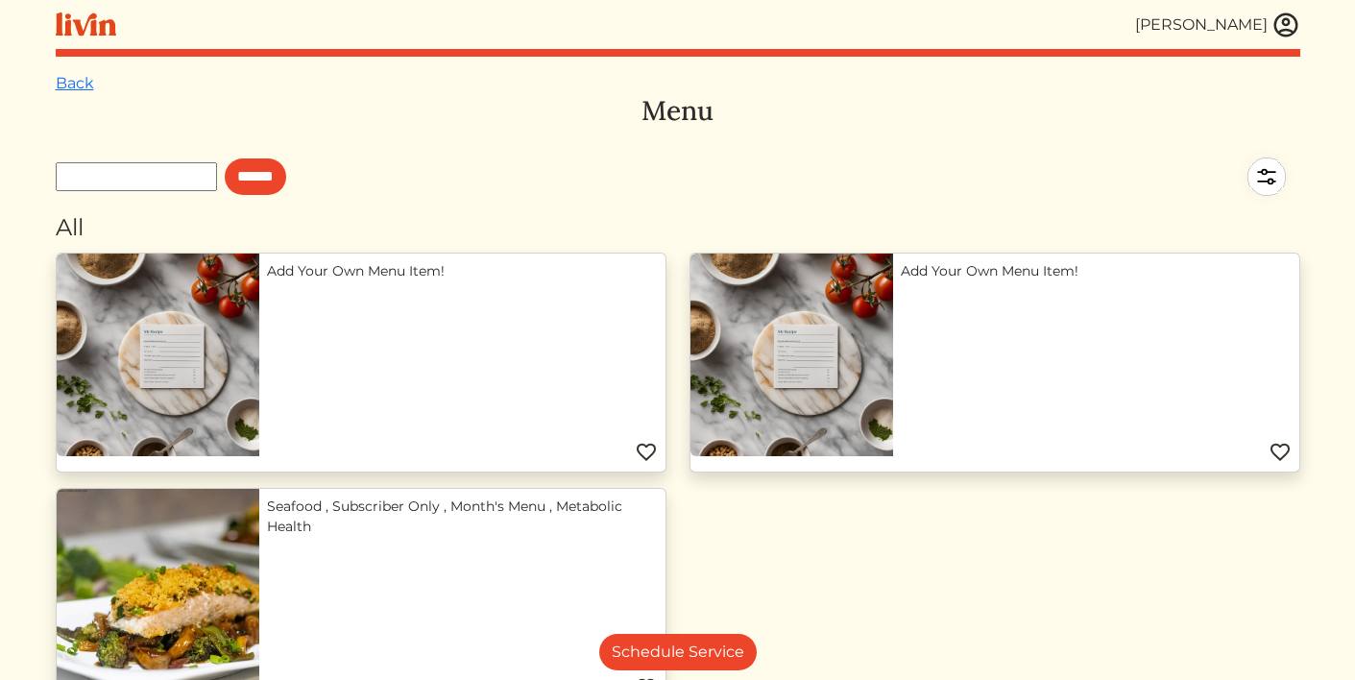
click at [181, 166] on input "text" at bounding box center [136, 176] width 161 height 29
type input "*********"
click at [225, 158] on input "******" at bounding box center [255, 176] width 61 height 37
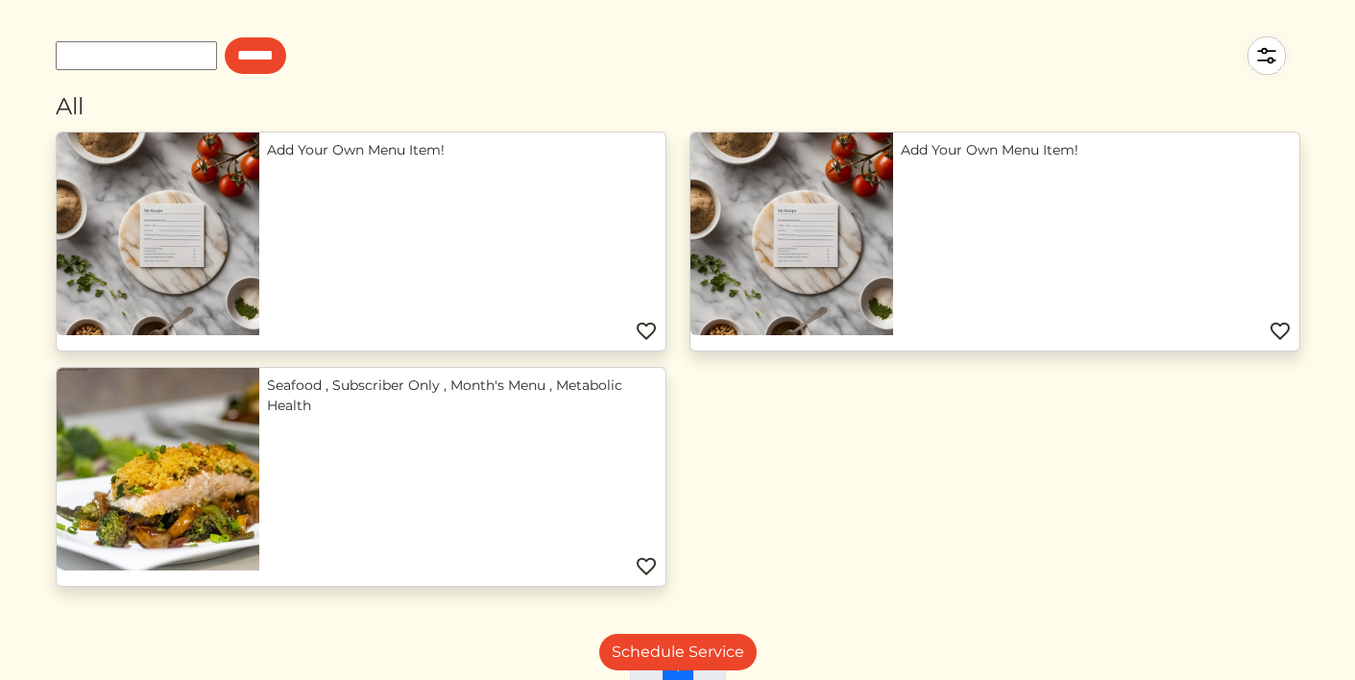
scroll to position [3, 0]
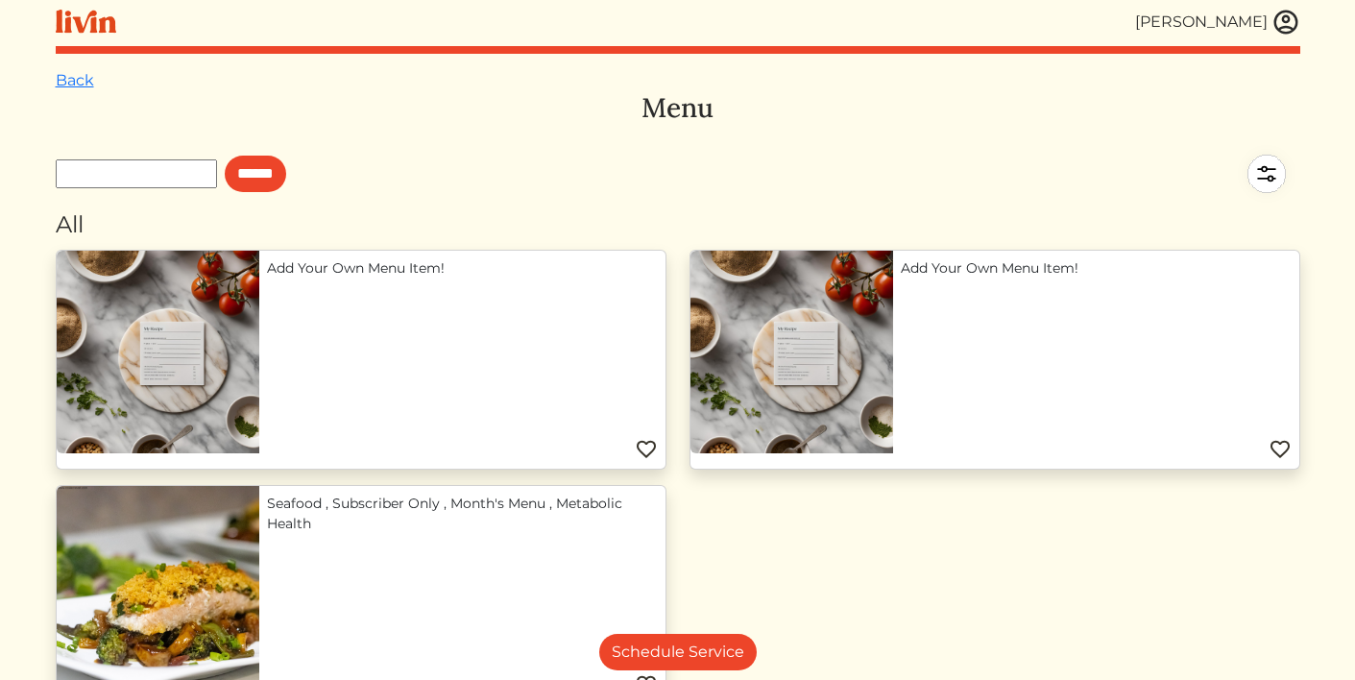
click at [193, 169] on input "text" at bounding box center [136, 173] width 161 height 29
type input "*******"
click at [225, 156] on input "******" at bounding box center [255, 174] width 61 height 37
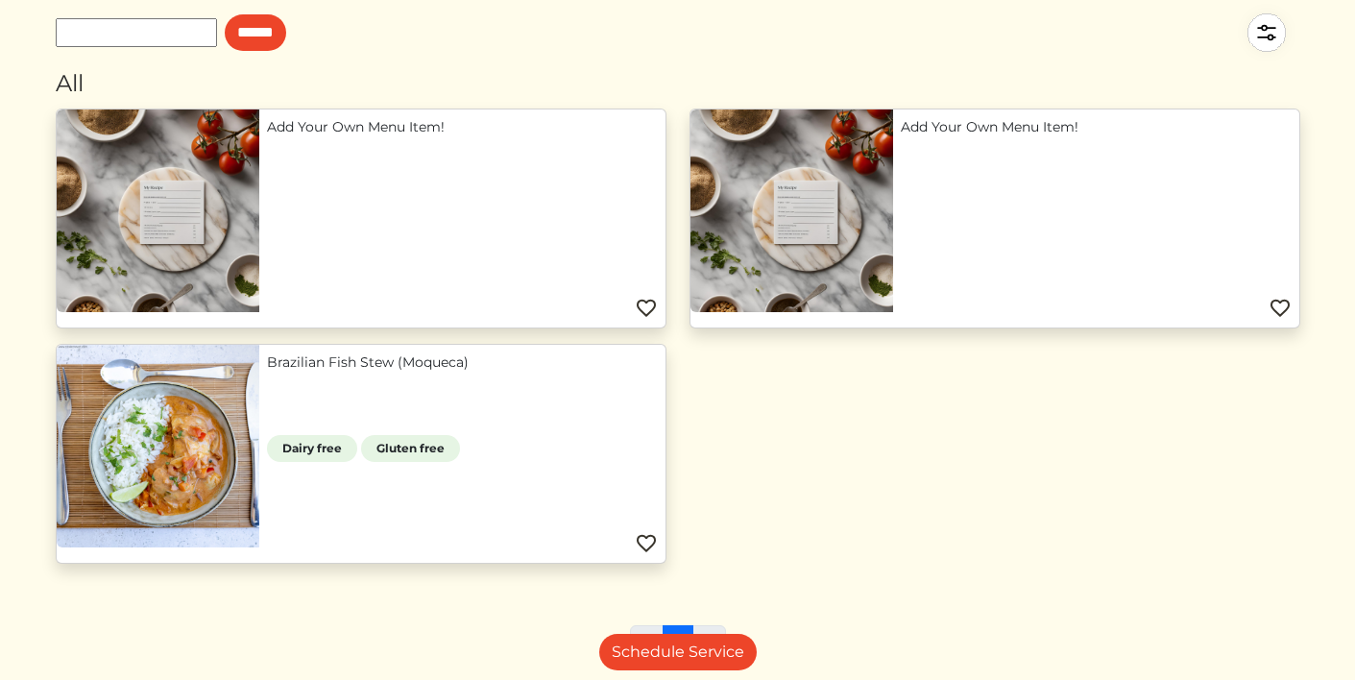
scroll to position [152, 0]
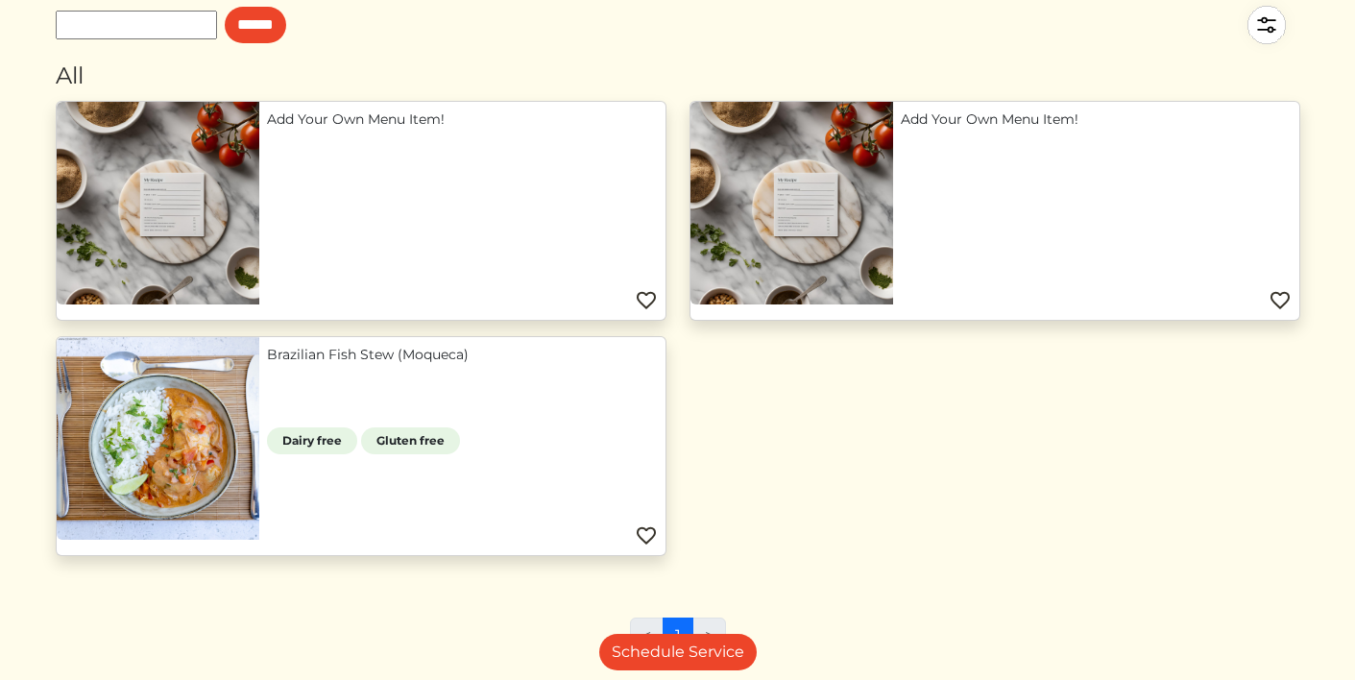
click at [165, 31] on input "text" at bounding box center [136, 25] width 161 height 29
type input "******"
click at [225, 7] on input "******" at bounding box center [255, 25] width 61 height 37
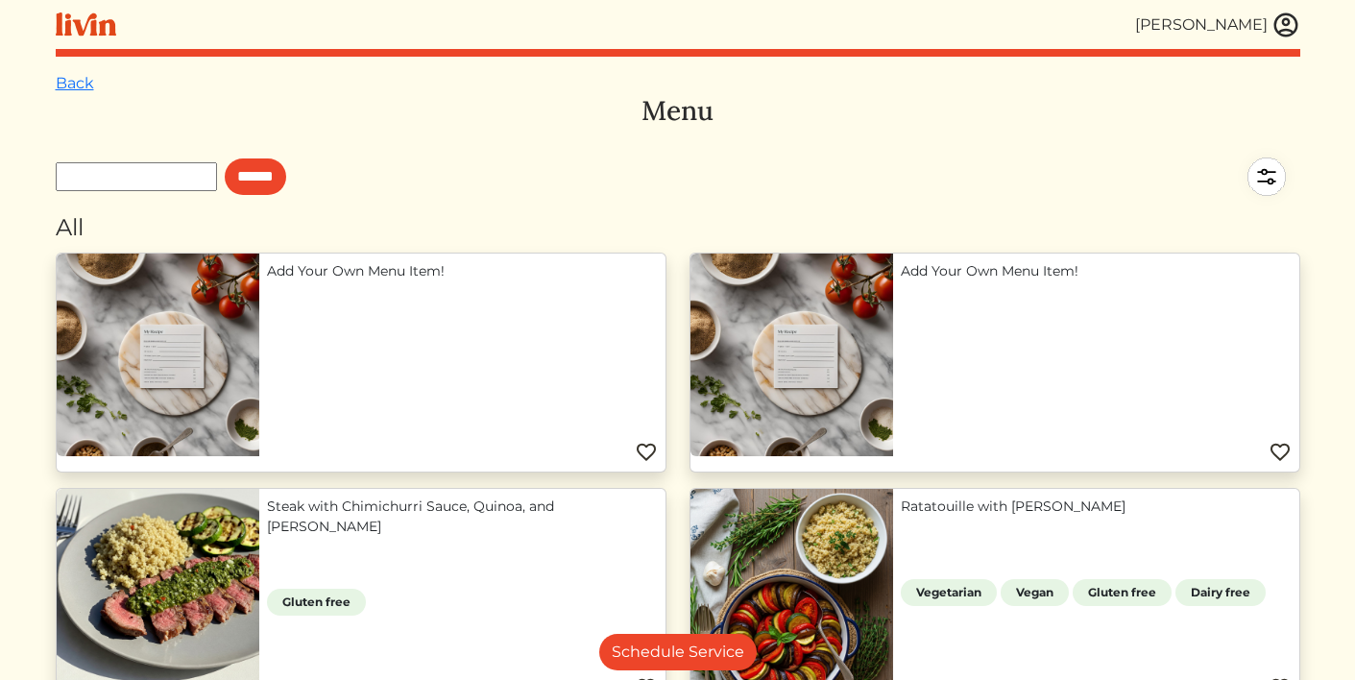
click at [1291, 17] on img at bounding box center [1286, 25] width 29 height 29
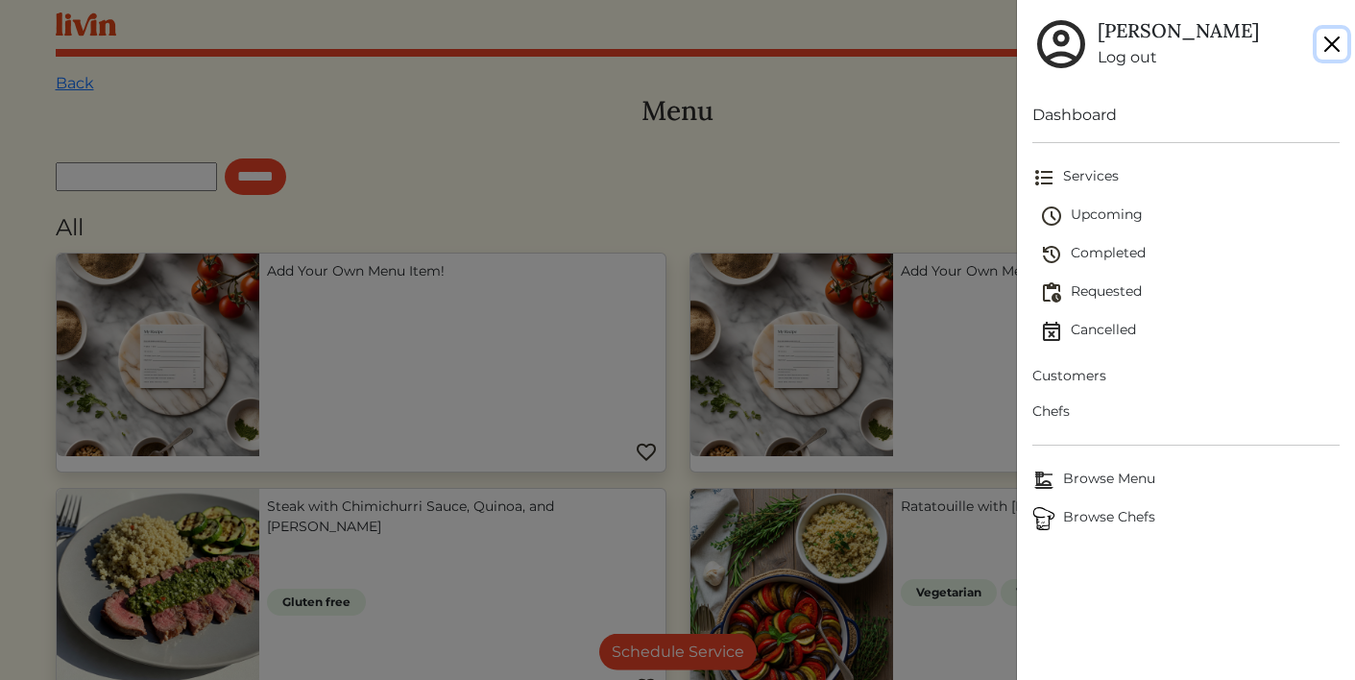
click at [1329, 48] on button "Close" at bounding box center [1332, 44] width 31 height 31
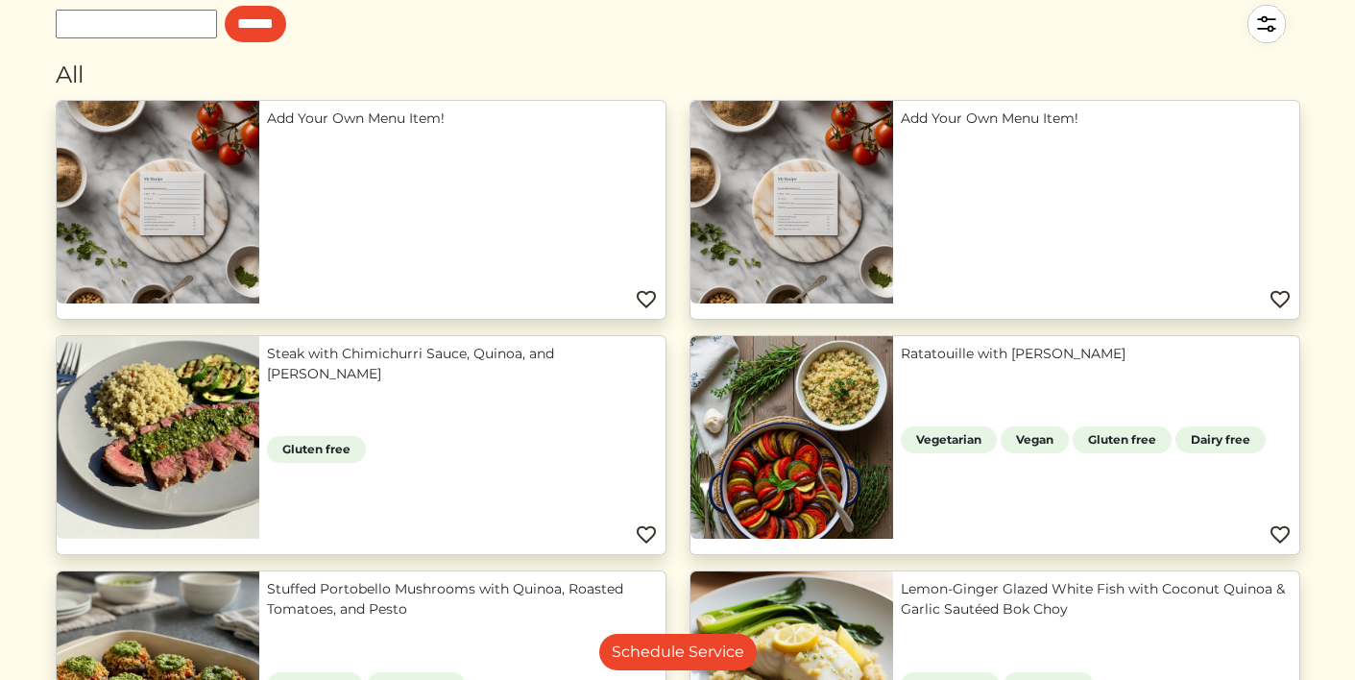
scroll to position [35, 0]
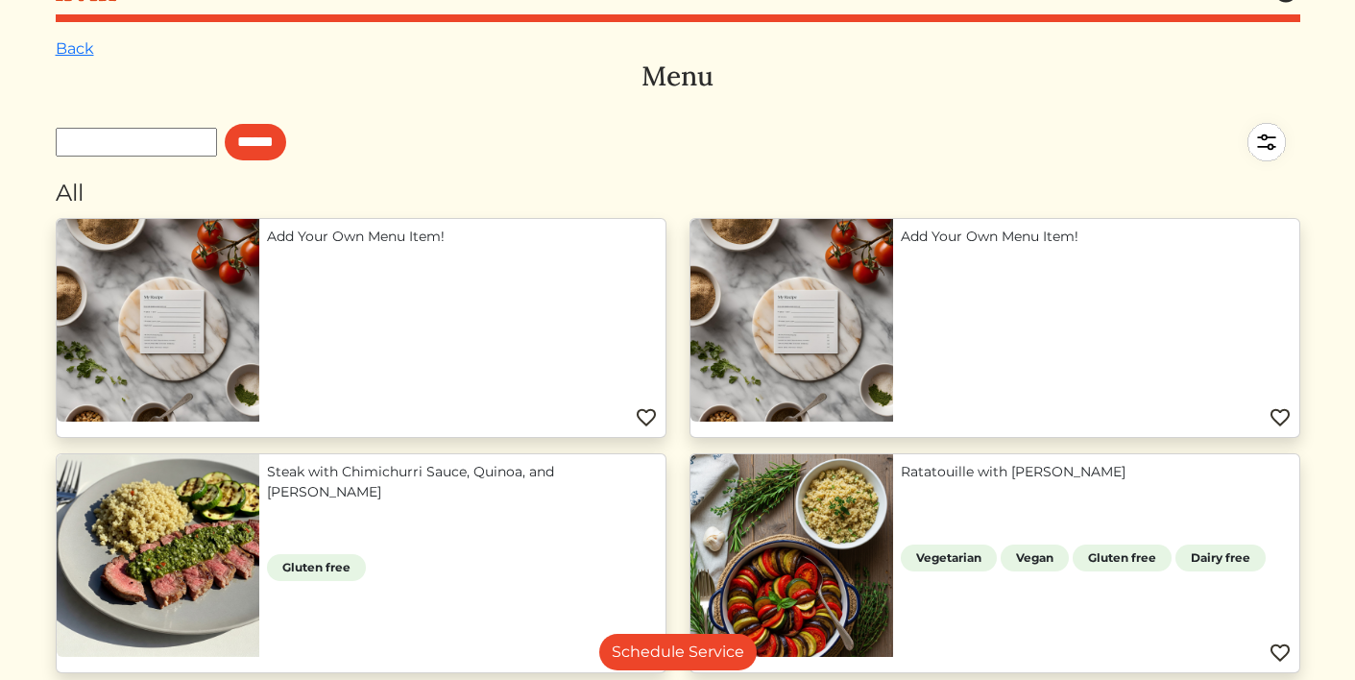
click at [1257, 139] on img at bounding box center [1266, 142] width 67 height 67
click at [221, 133] on div at bounding box center [677, 340] width 1355 height 680
click at [214, 141] on input "text" at bounding box center [136, 142] width 161 height 29
type input "**********"
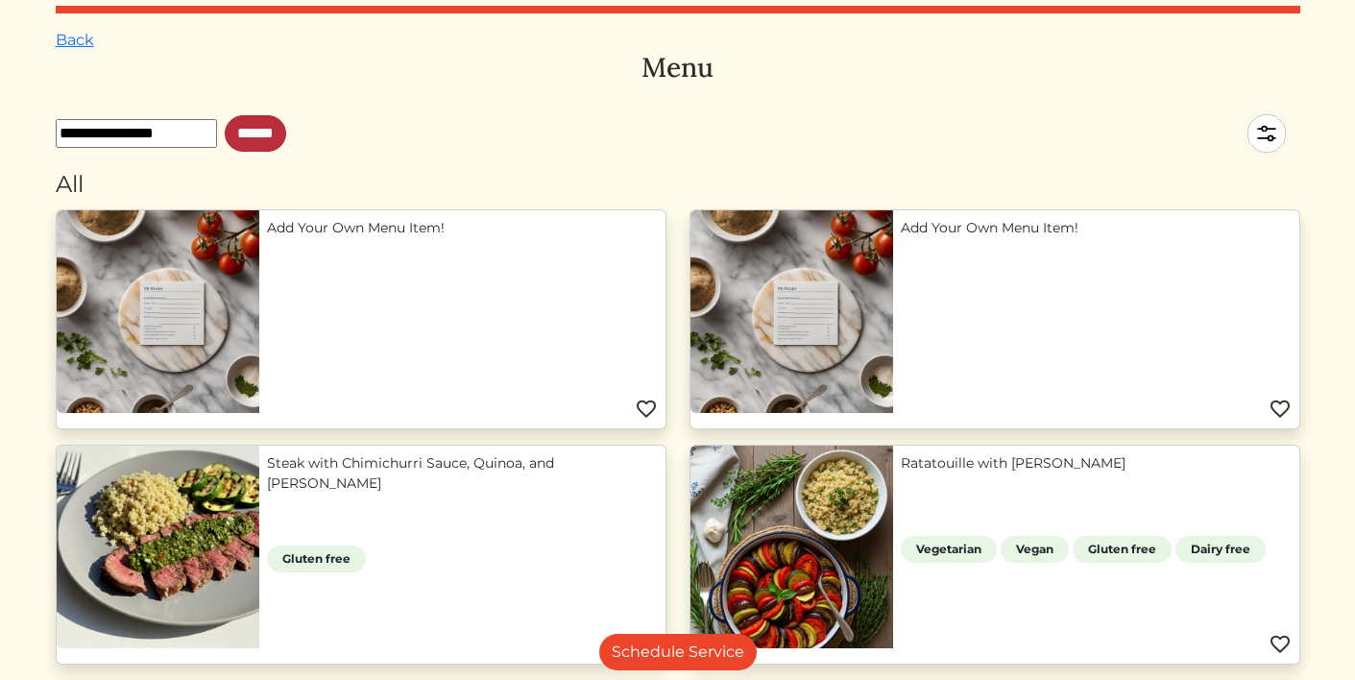
click at [267, 133] on input "******" at bounding box center [255, 133] width 61 height 37
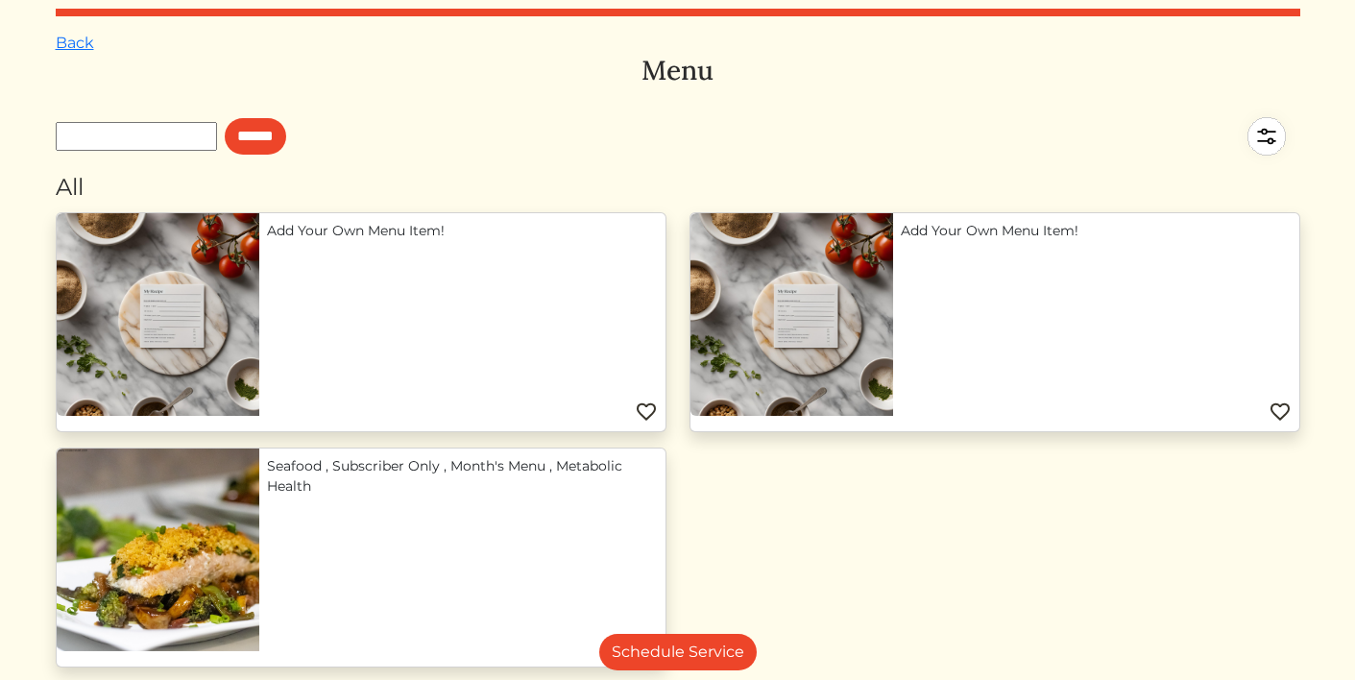
scroll to position [60, 0]
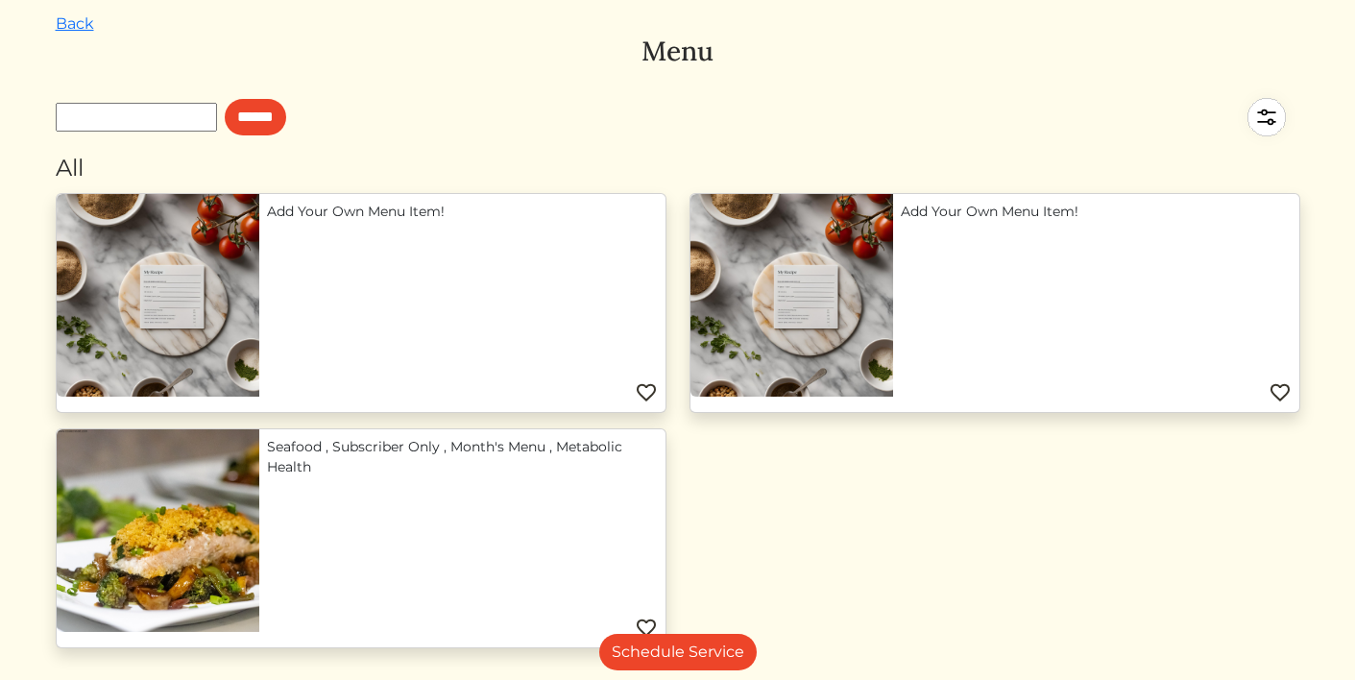
click at [154, 118] on input "text" at bounding box center [136, 117] width 161 height 29
type input "*******"
click at [260, 135] on form "******* ******" at bounding box center [171, 117] width 231 height 67
click at [267, 116] on input "******" at bounding box center [255, 117] width 61 height 37
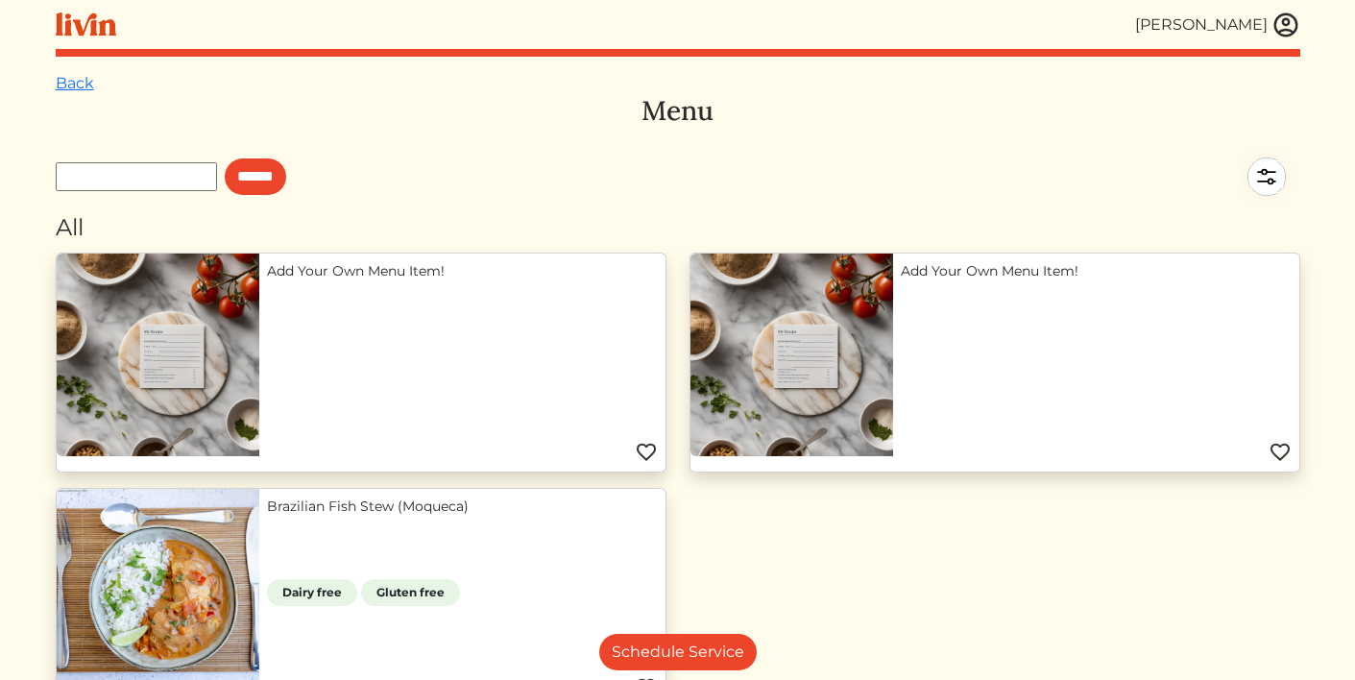
click at [1285, 22] on img at bounding box center [1286, 25] width 29 height 29
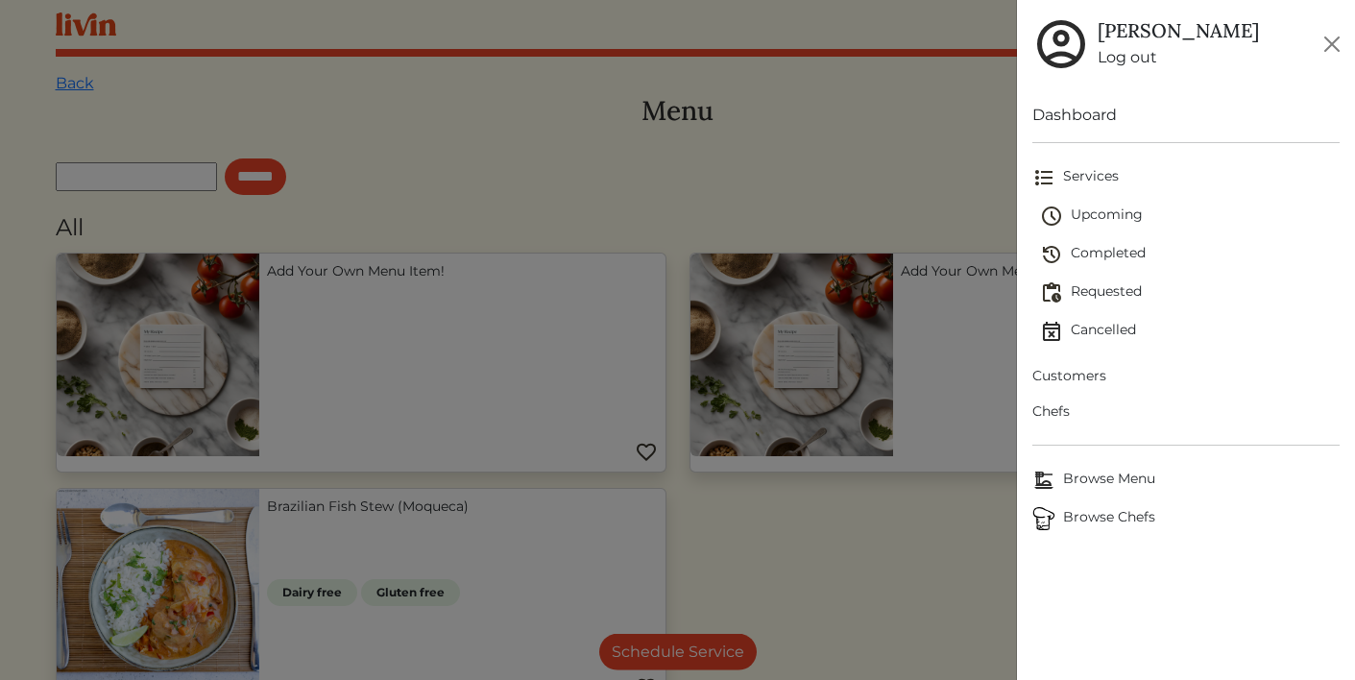
click at [938, 122] on div at bounding box center [677, 340] width 1355 height 680
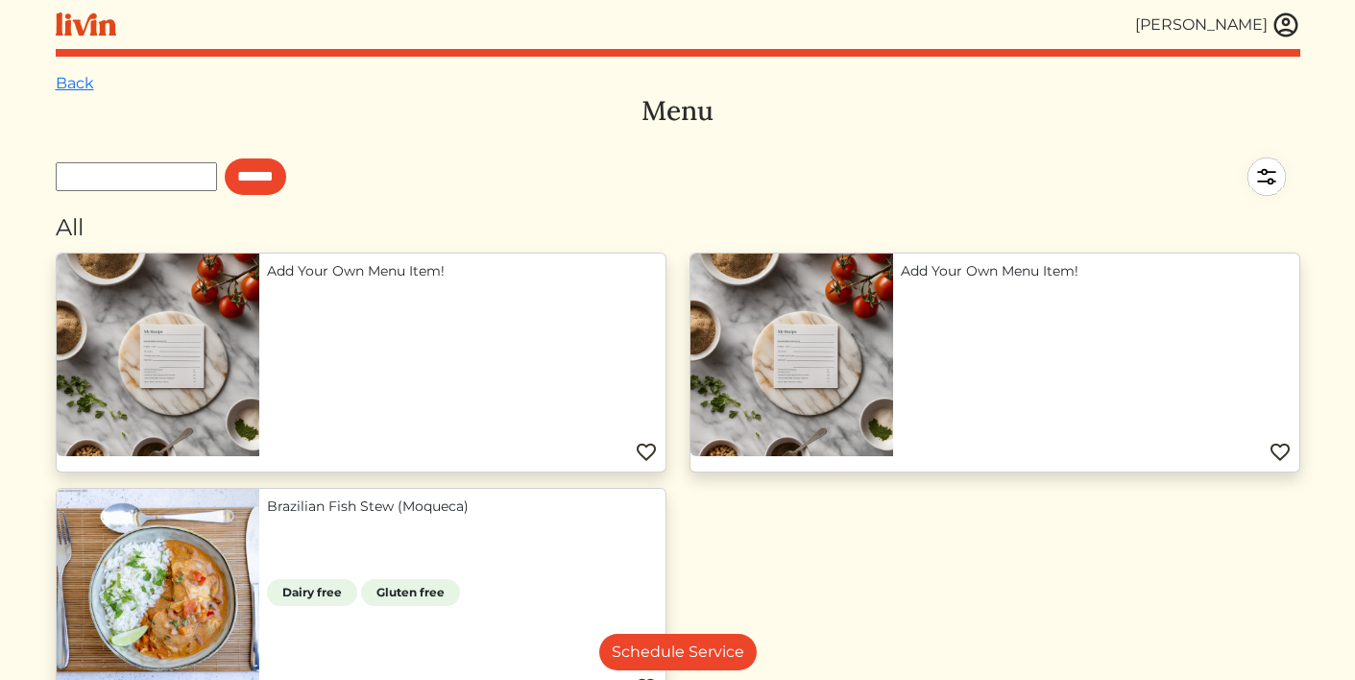
click at [1277, 169] on img at bounding box center [1266, 176] width 67 height 67
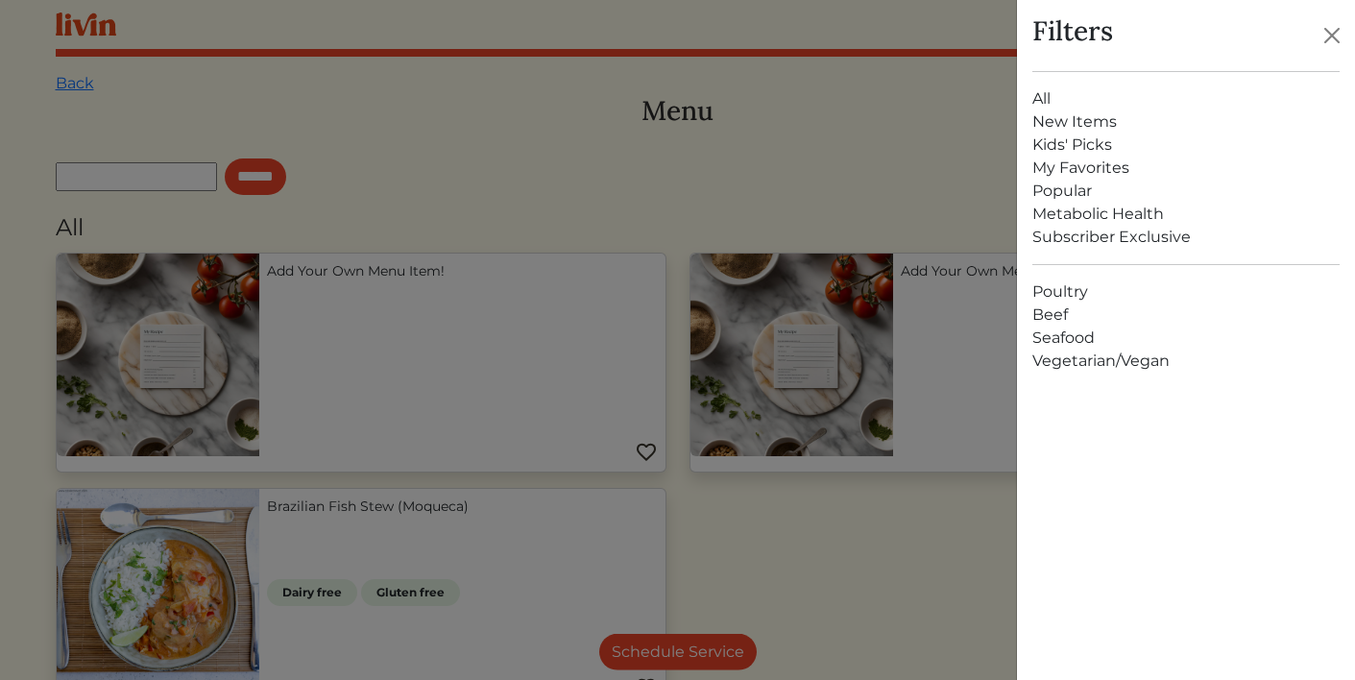
click at [1072, 210] on link "Metabolic Health" at bounding box center [1186, 214] width 307 height 23
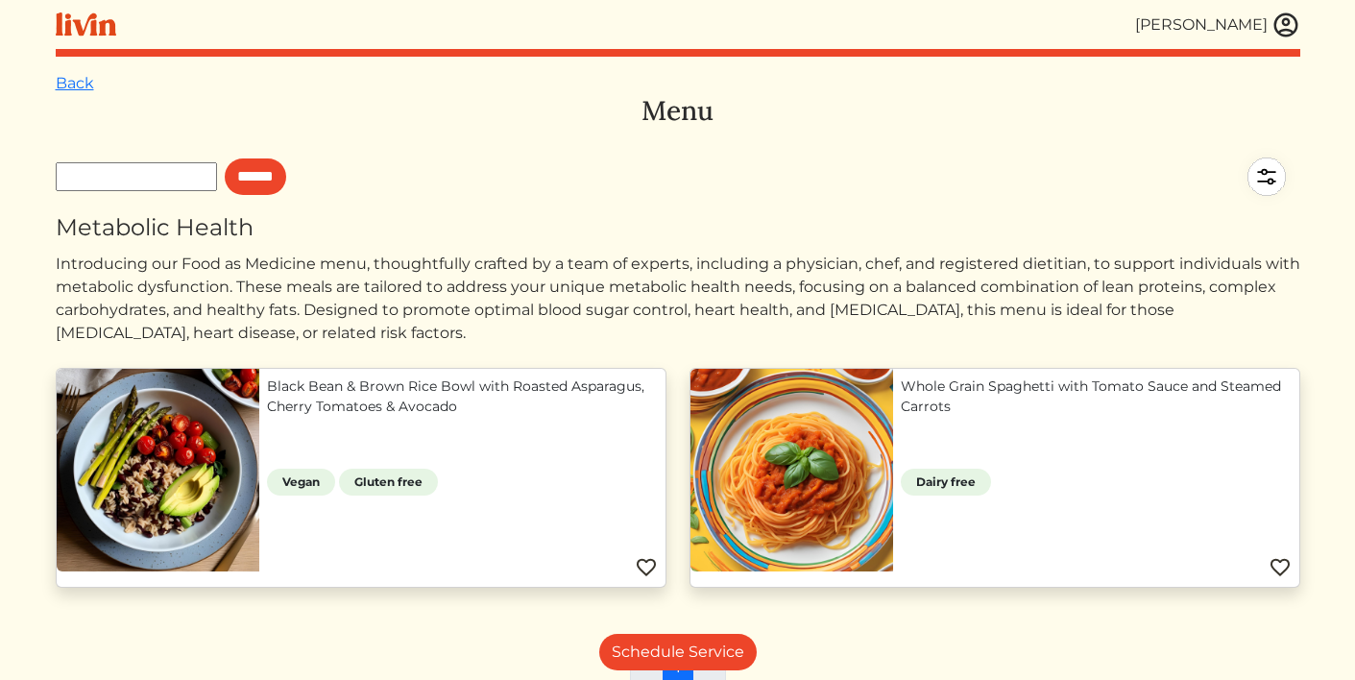
click at [1280, 16] on img at bounding box center [1286, 25] width 29 height 29
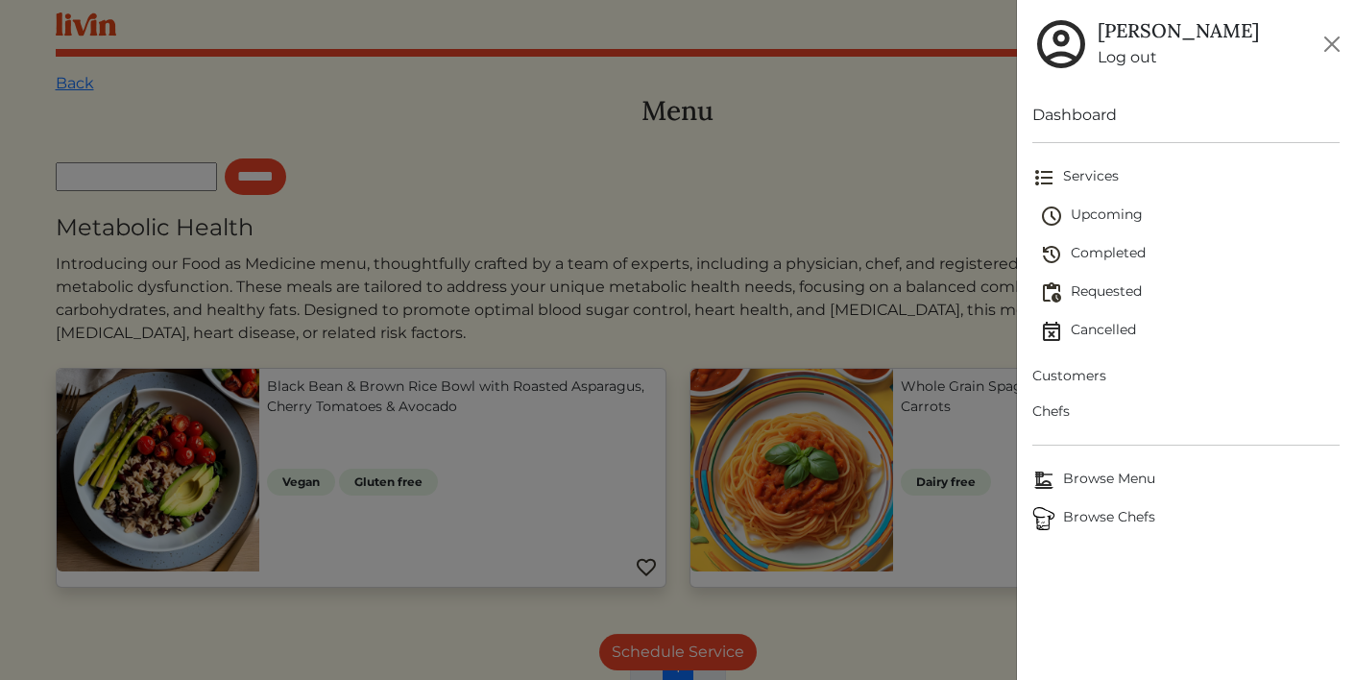
click at [1128, 61] on link "Log out" at bounding box center [1178, 57] width 161 height 23
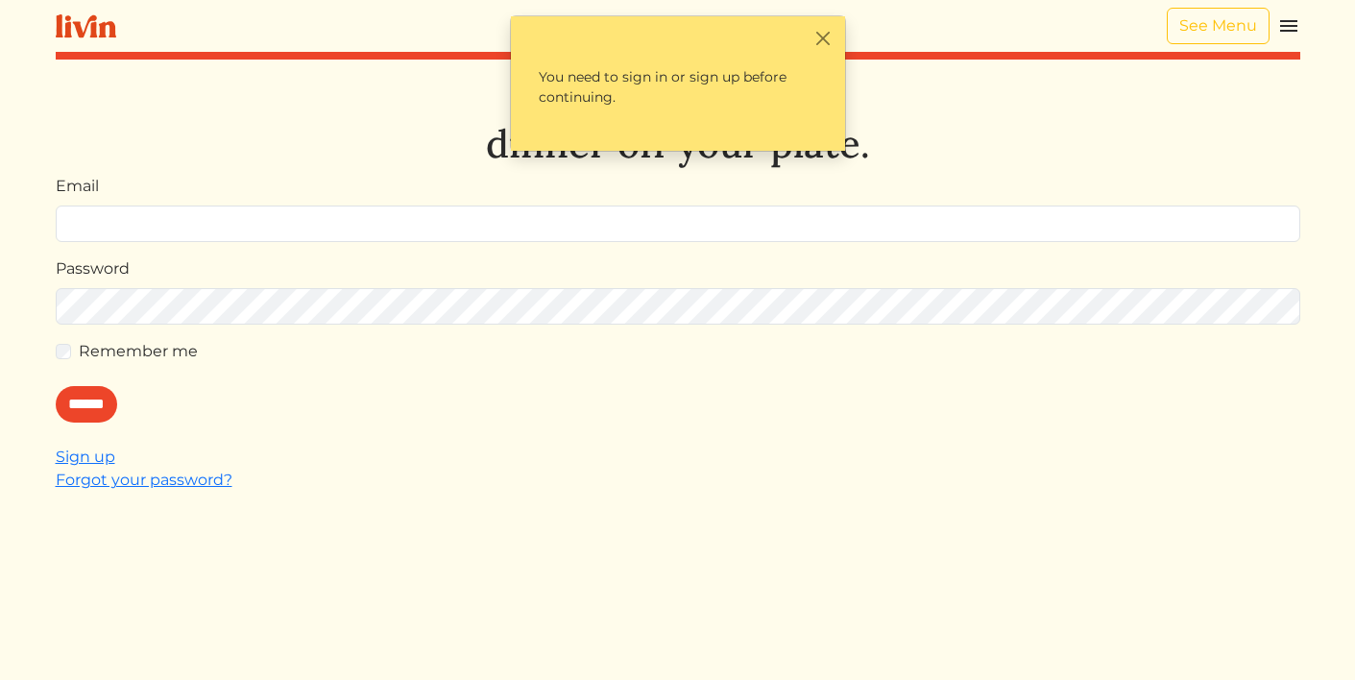
click at [1291, 28] on img at bounding box center [1289, 25] width 23 height 23
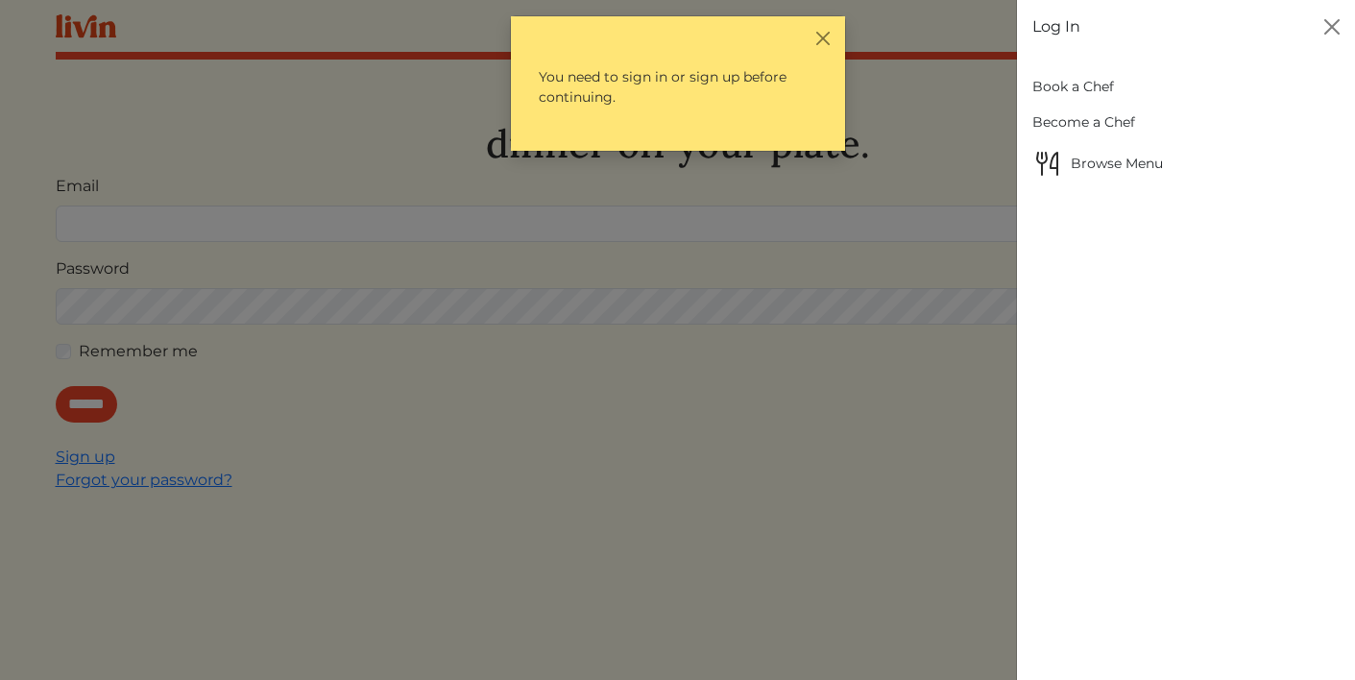
click at [1049, 85] on link "Book a Chef" at bounding box center [1186, 87] width 307 height 36
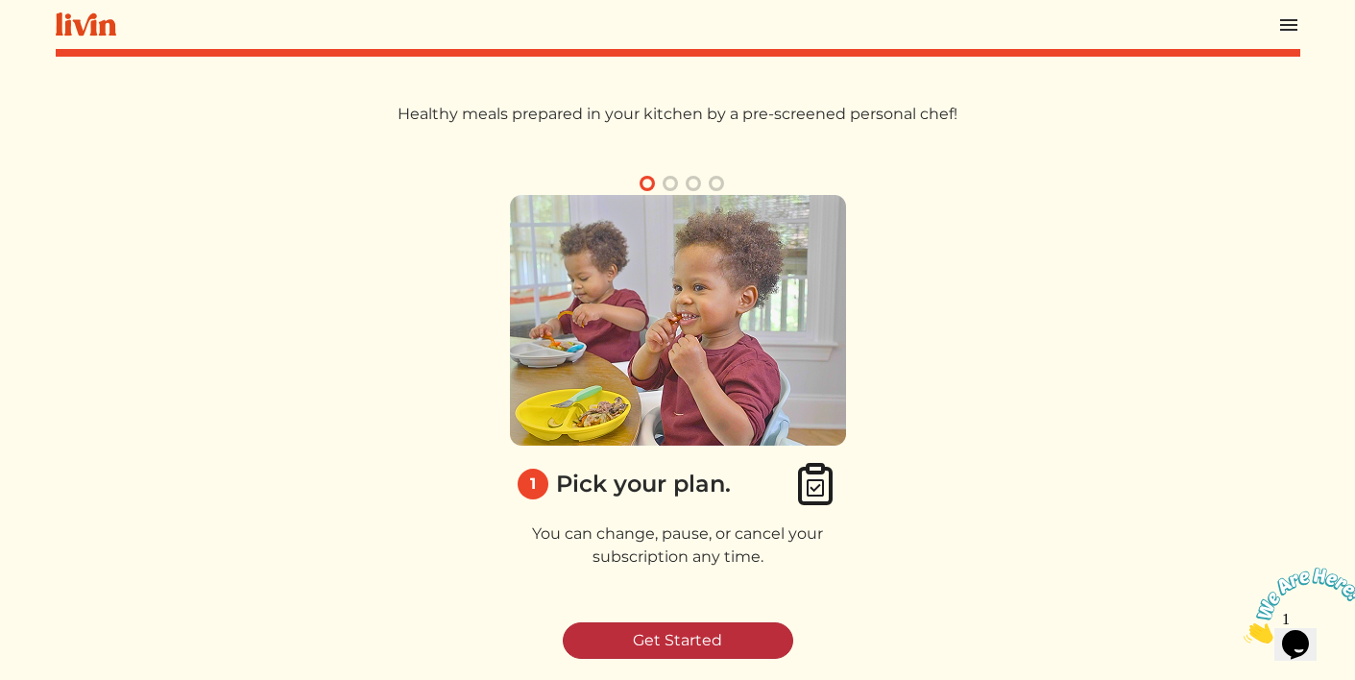
click at [736, 628] on link "Get Started" at bounding box center [678, 640] width 231 height 37
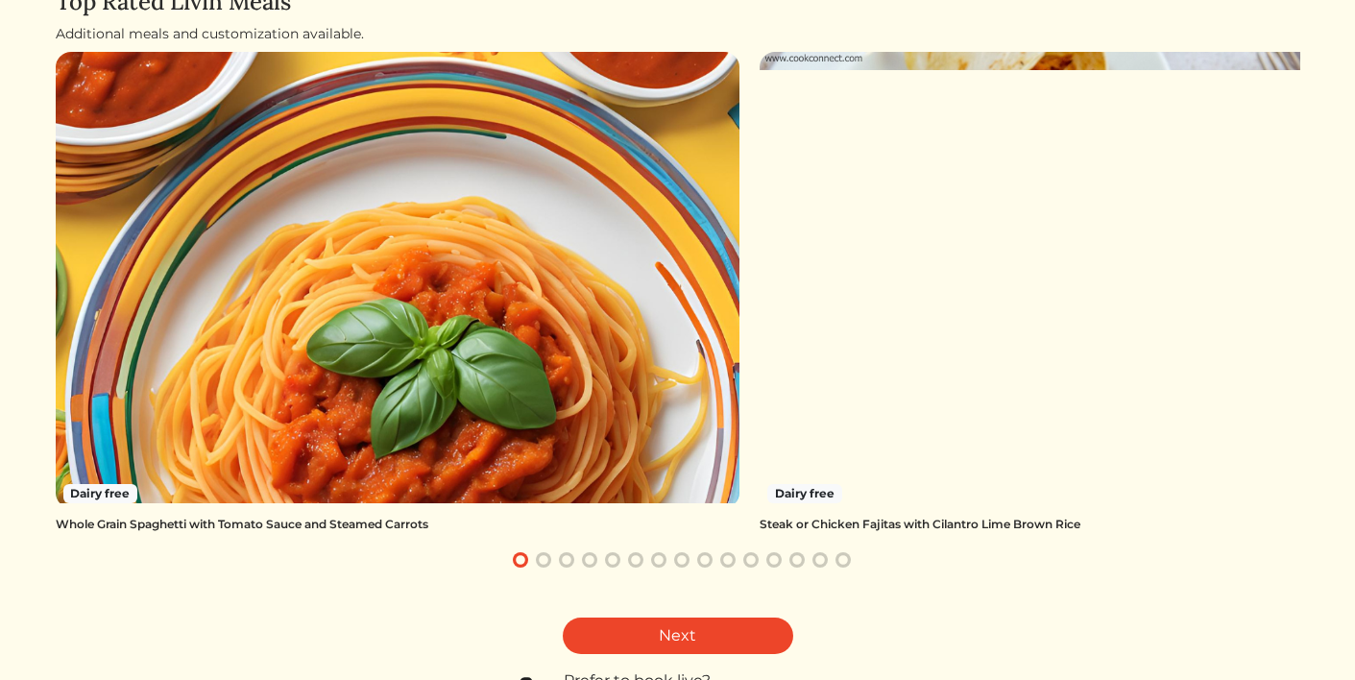
scroll to position [264, 0]
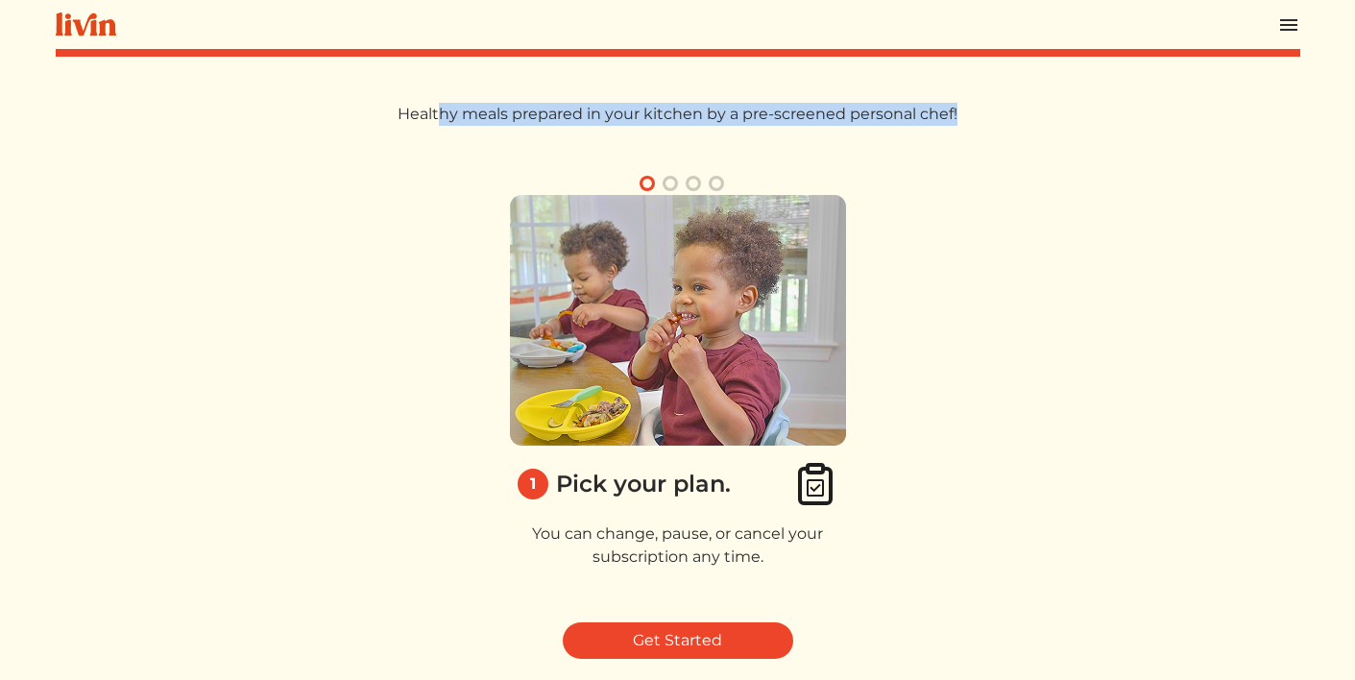
drag, startPoint x: 975, startPoint y: 101, endPoint x: 634, endPoint y: 222, distance: 361.9
click at [634, 223] on div "Log In Book a Chef Become a Chef Browse Menu Healthy meals prepared in your kit…" at bounding box center [678, 340] width 1268 height 680
click at [679, 316] on img at bounding box center [678, 320] width 336 height 251
